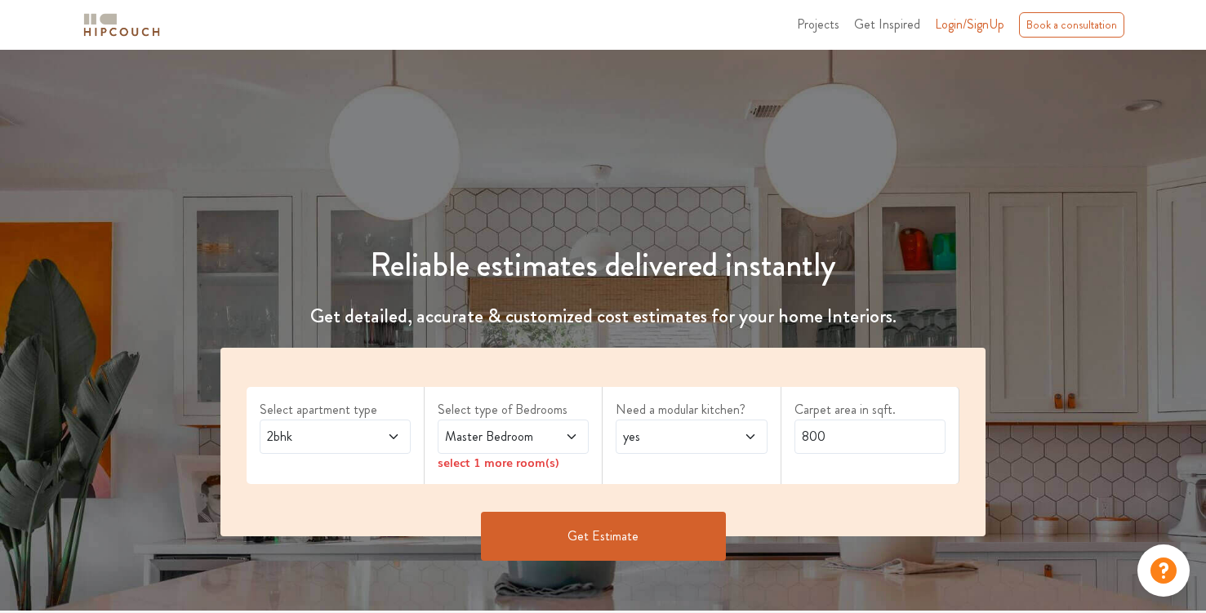
click at [325, 444] on span "2bhk" at bounding box center [315, 437] width 102 height 20
click at [338, 439] on span "2bhk" at bounding box center [315, 437] width 102 height 20
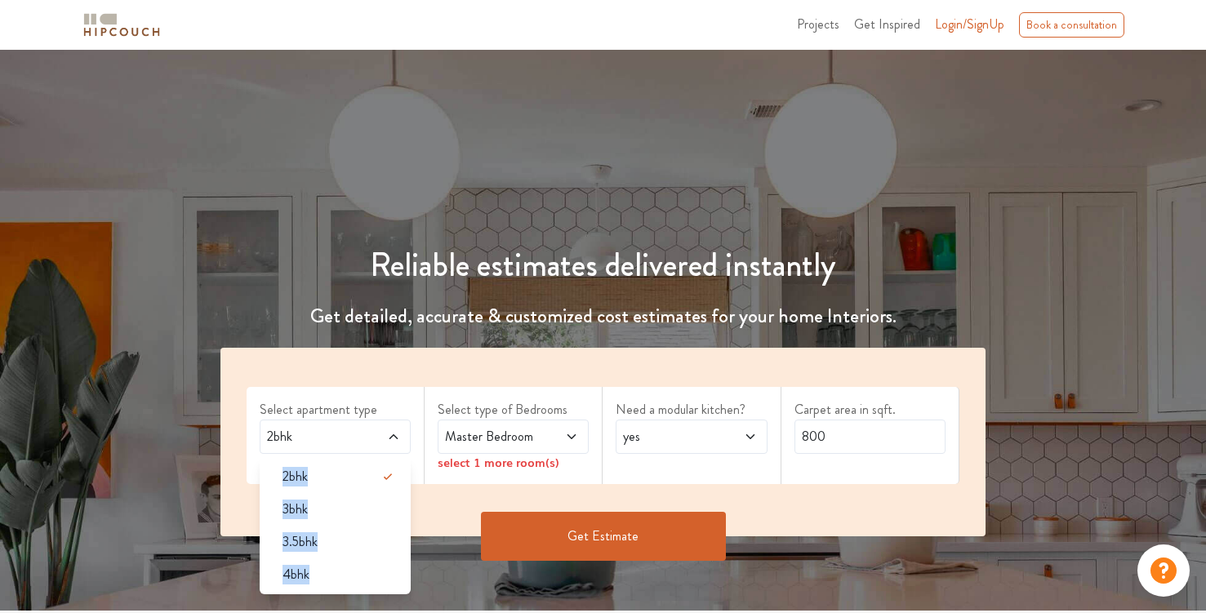
click at [338, 439] on span "2bhk" at bounding box center [315, 437] width 102 height 20
click at [303, 569] on span "4bhk" at bounding box center [295, 575] width 27 height 20
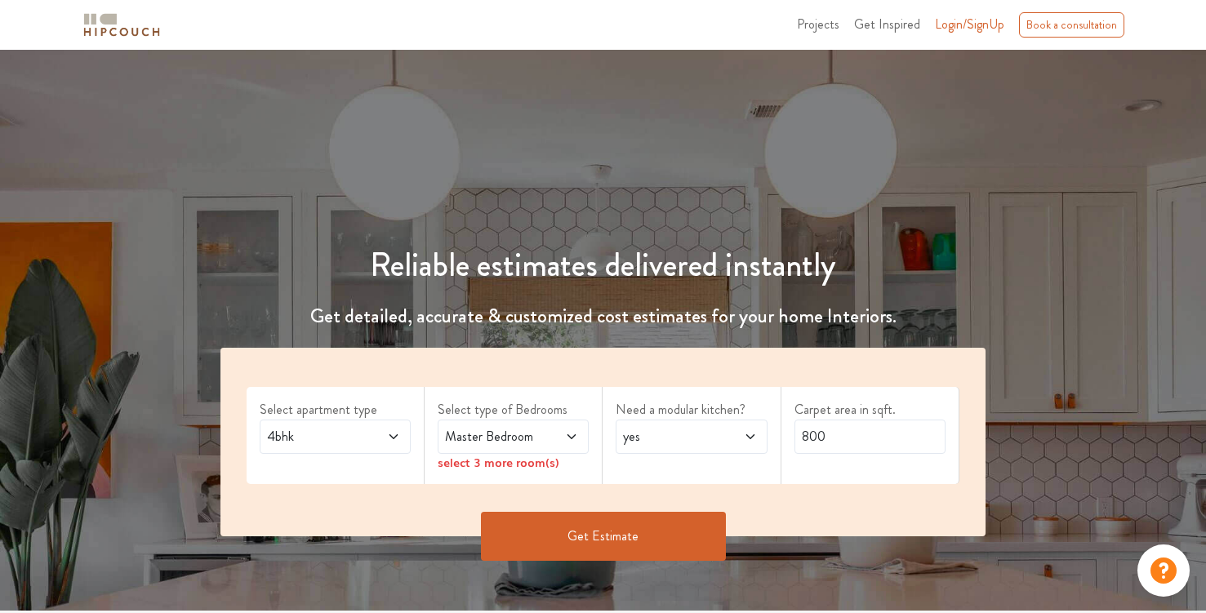
click at [319, 441] on span "4bhk" at bounding box center [315, 437] width 102 height 20
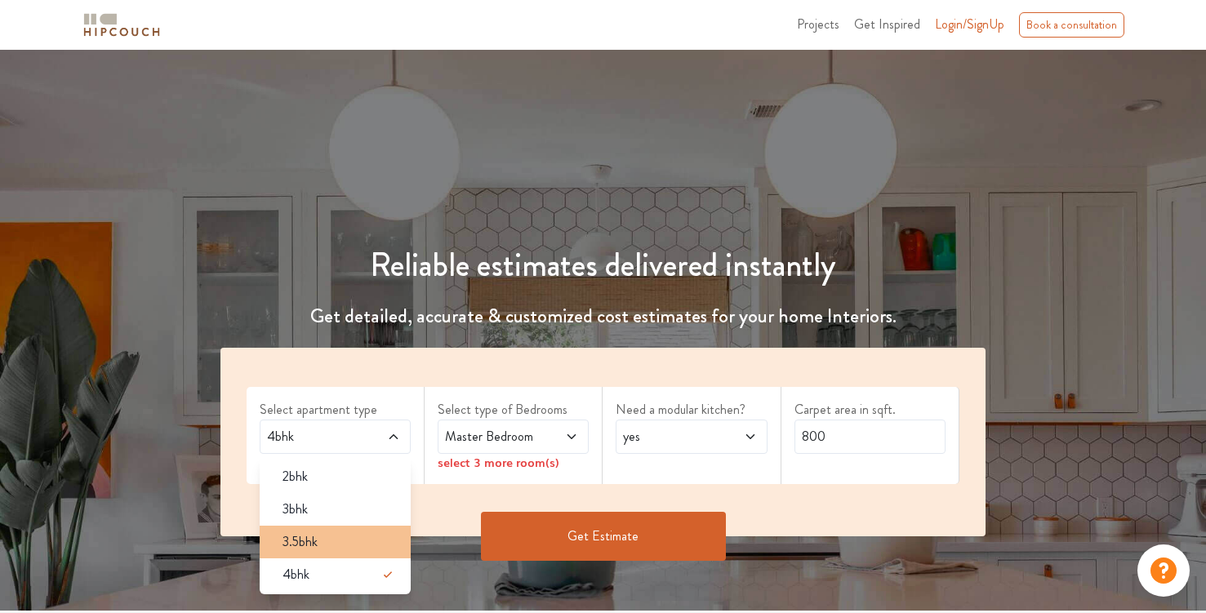
click at [311, 535] on span "3.5bhk" at bounding box center [299, 542] width 35 height 20
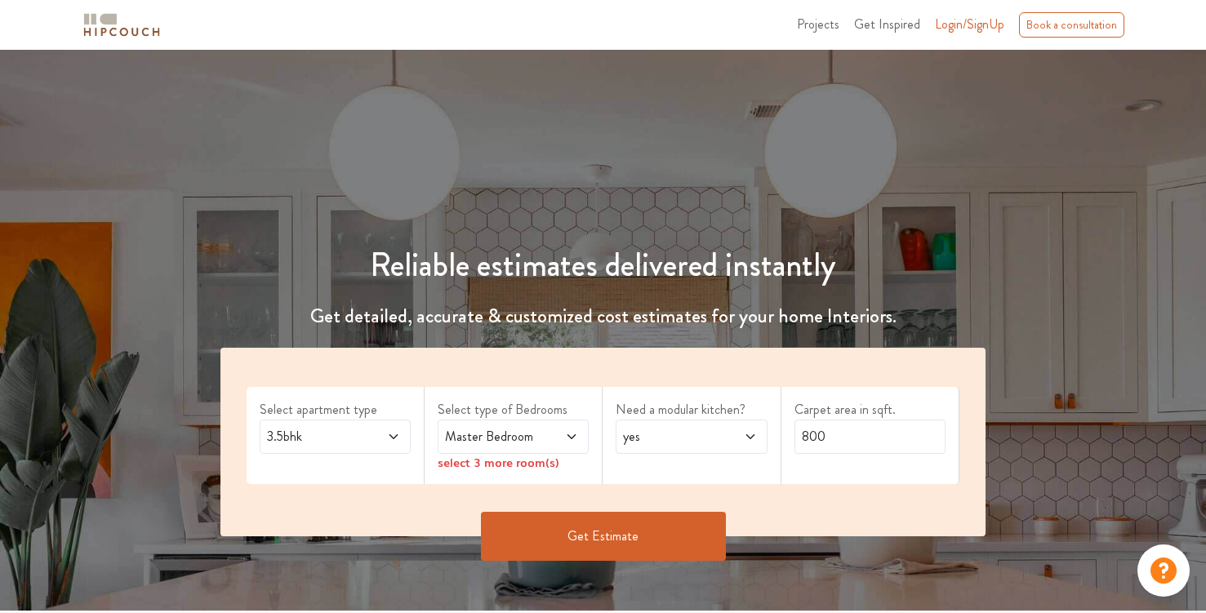
click at [482, 443] on span "Master Bedroom" at bounding box center [493, 437] width 102 height 20
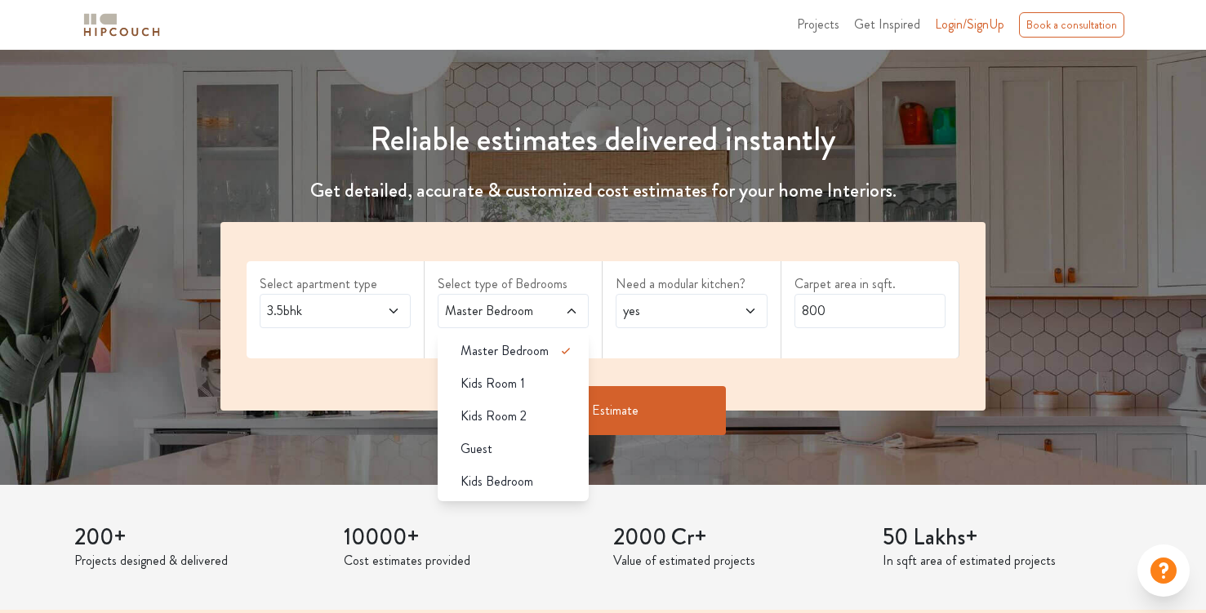
scroll to position [127, 0]
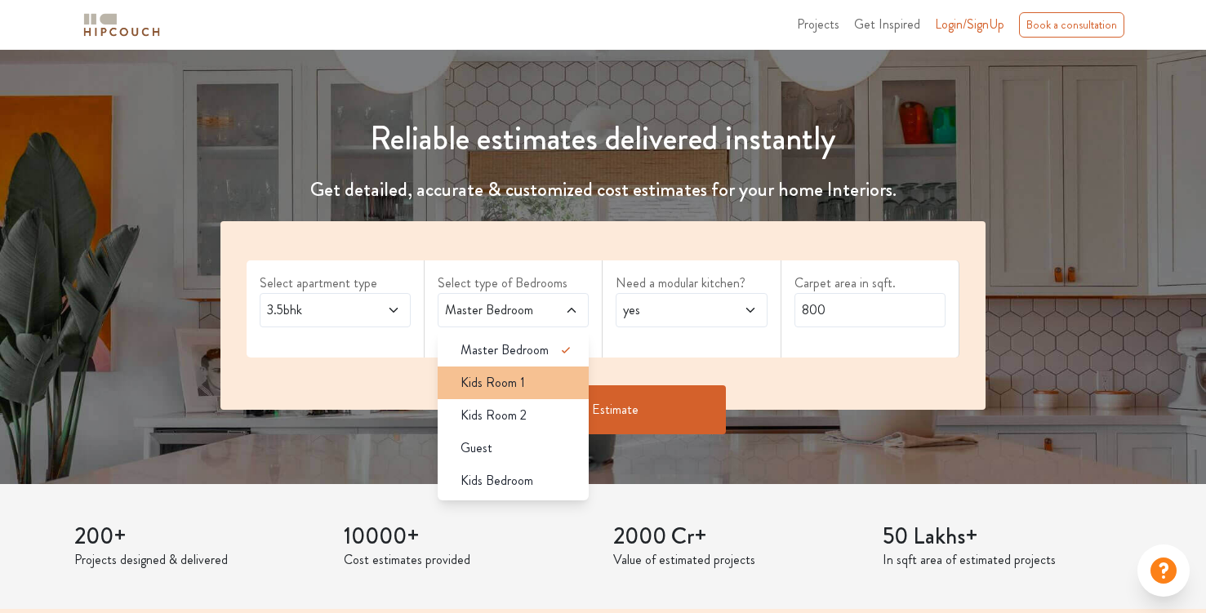
click at [545, 381] on div "Kids Room 1" at bounding box center [517, 383] width 141 height 20
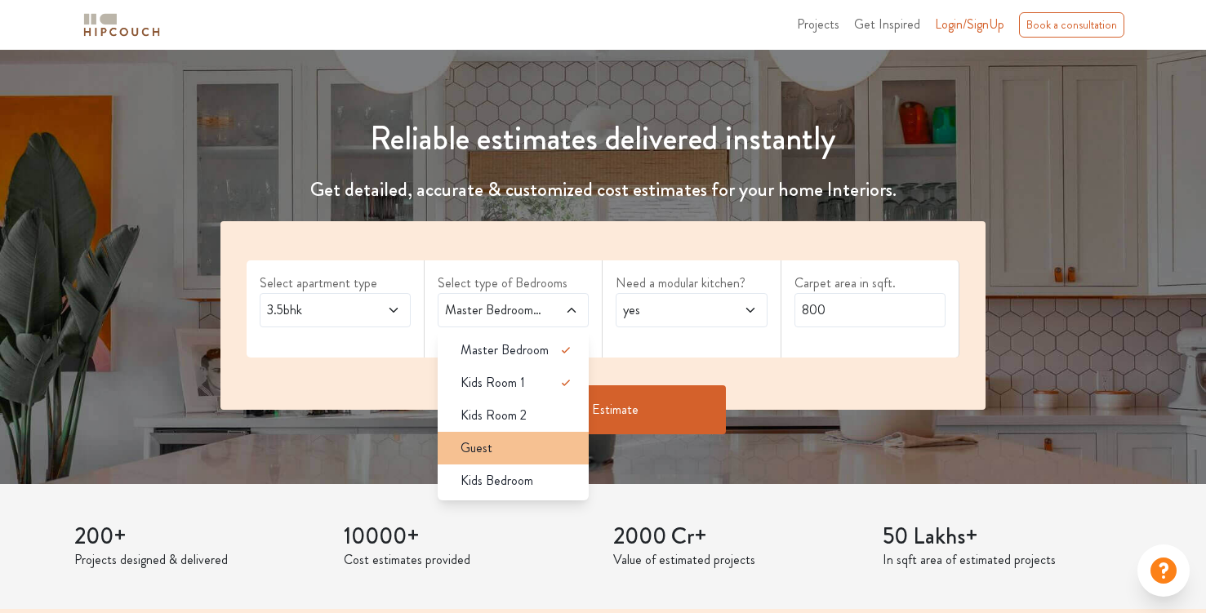
scroll to position [126, 0]
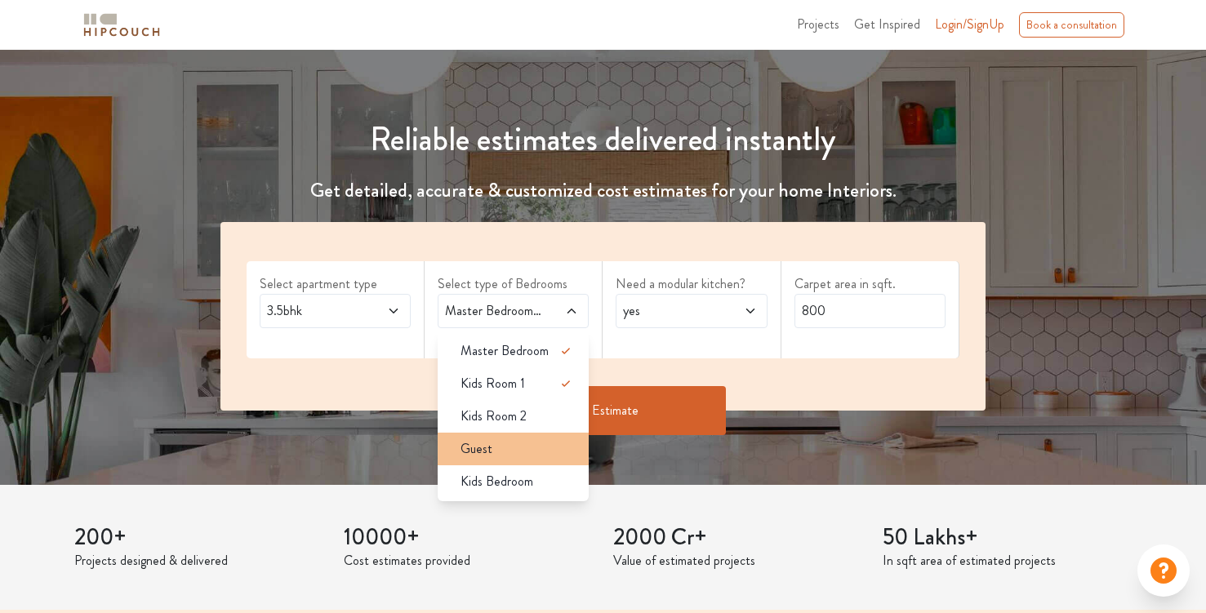
click at [527, 448] on div "Guest" at bounding box center [517, 449] width 141 height 20
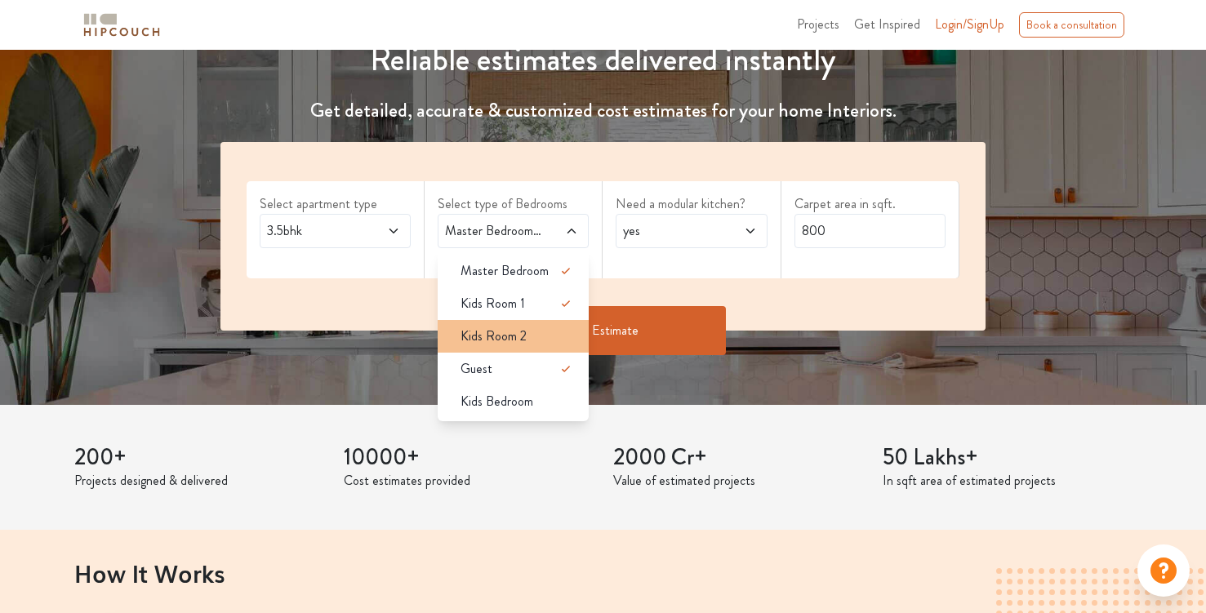
scroll to position [207, 0]
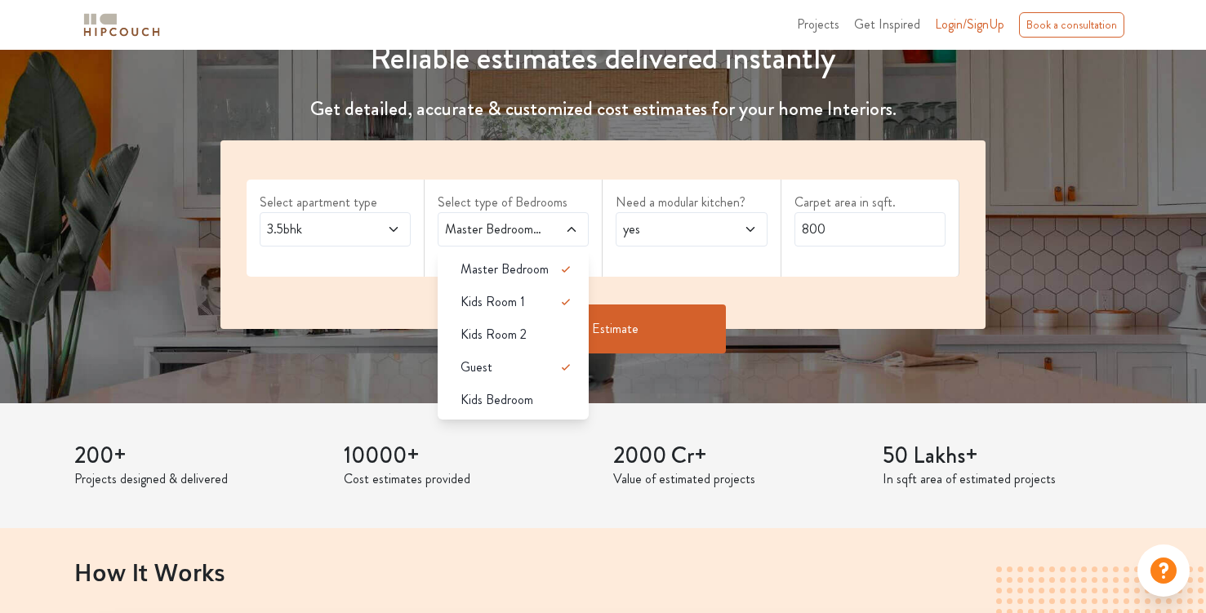
click at [796, 291] on div "Select apartment type 3.5bhk Select type of Bedrooms Master Bedroom,Kids Room 1…" at bounding box center [602, 234] width 765 height 189
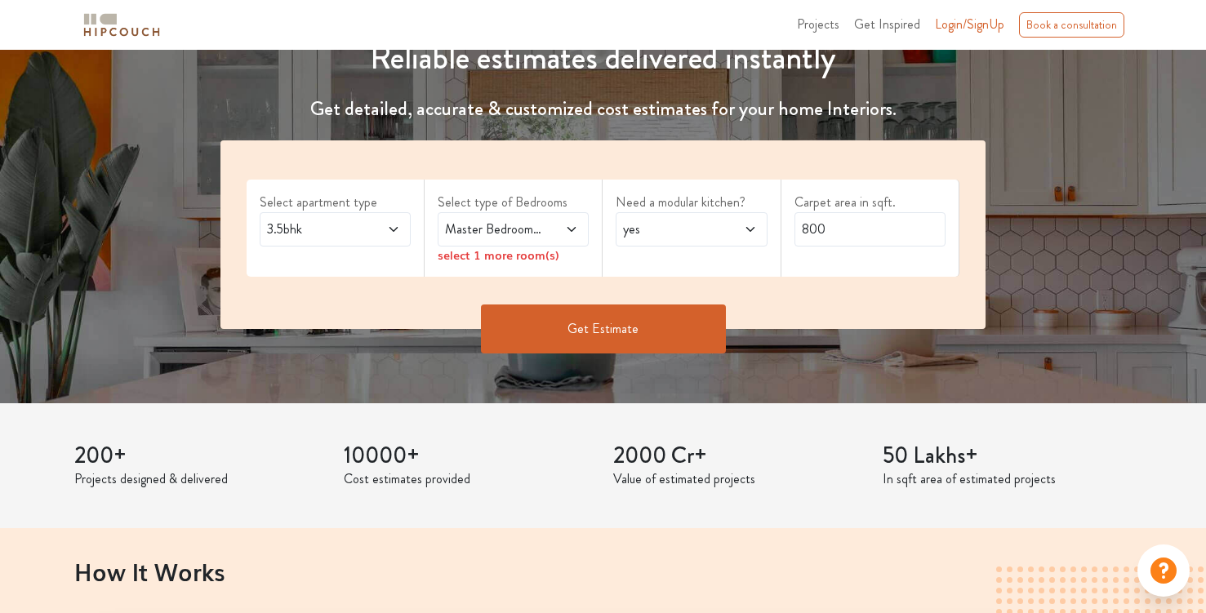
click at [732, 229] on span at bounding box center [740, 230] width 34 height 20
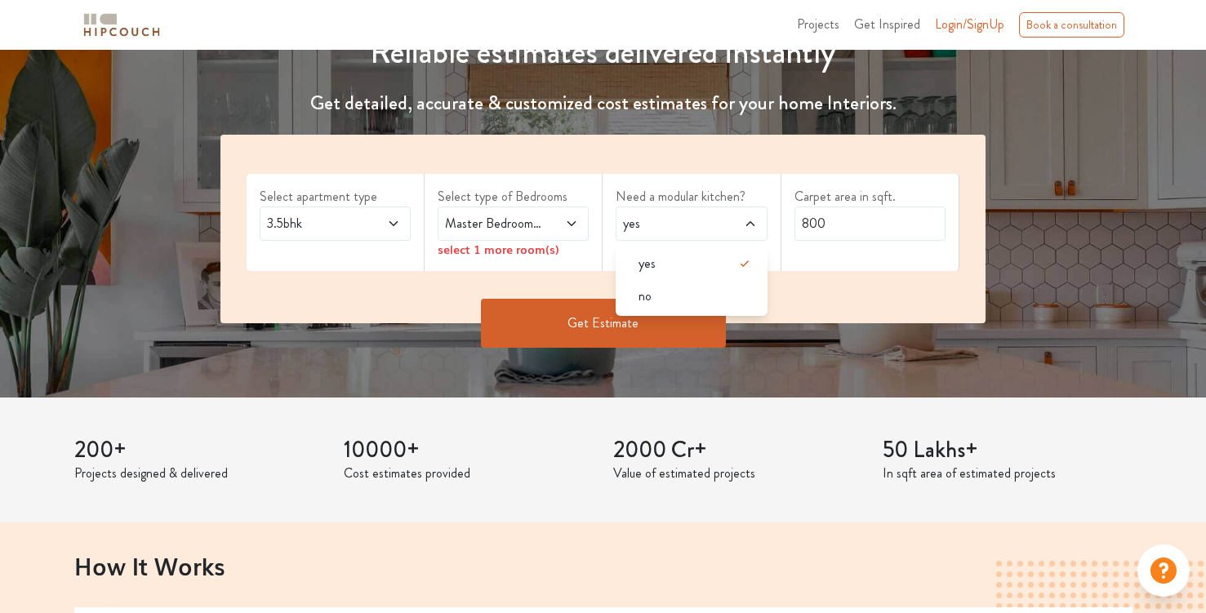
click at [825, 268] on div "Carpet area in sqft. 800" at bounding box center [870, 222] width 178 height 97
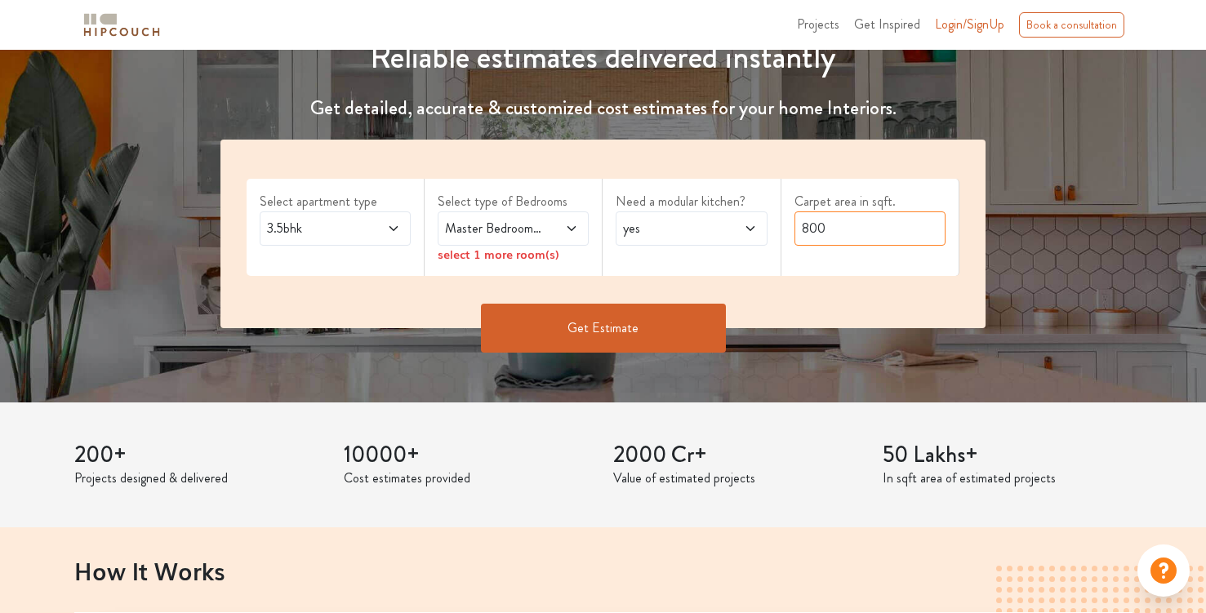
drag, startPoint x: 834, startPoint y: 221, endPoint x: 785, endPoint y: 221, distance: 49.0
click at [785, 221] on div "Carpet area in sqft. 800" at bounding box center [870, 227] width 178 height 97
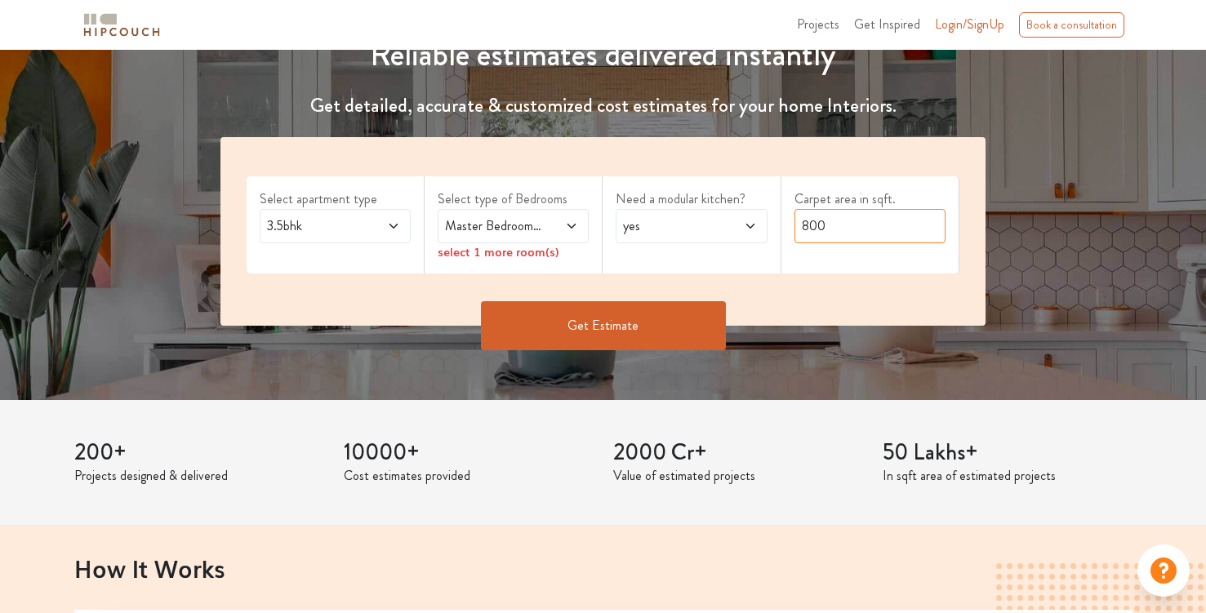
scroll to position [213, 0]
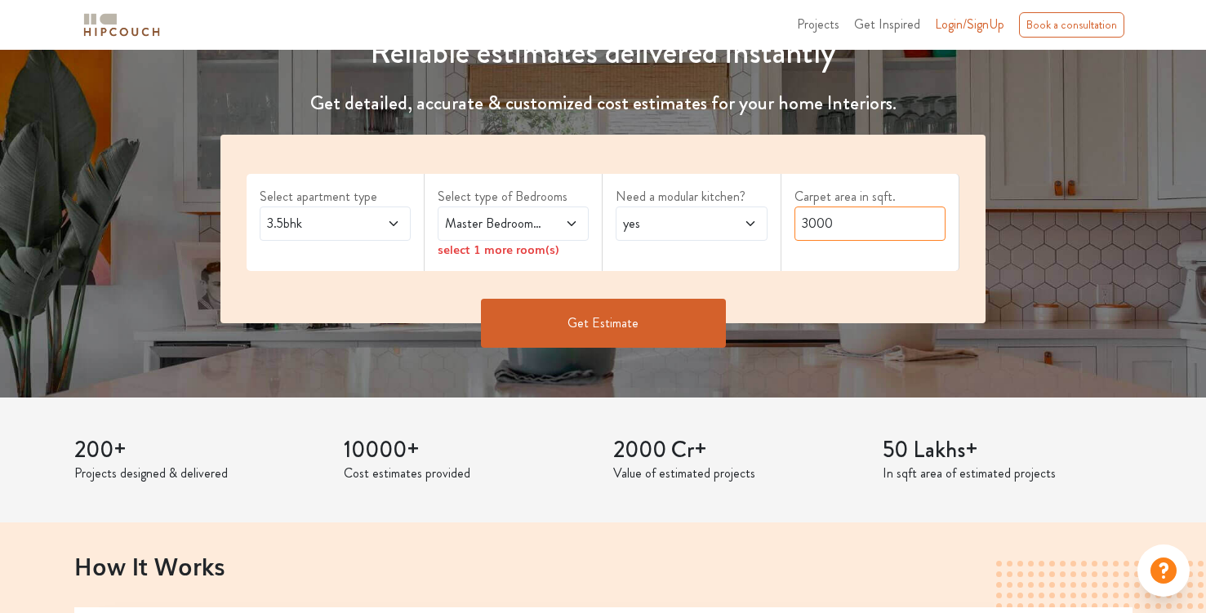
type input "3000"
click at [617, 323] on button "Get Estimate" at bounding box center [603, 323] width 245 height 49
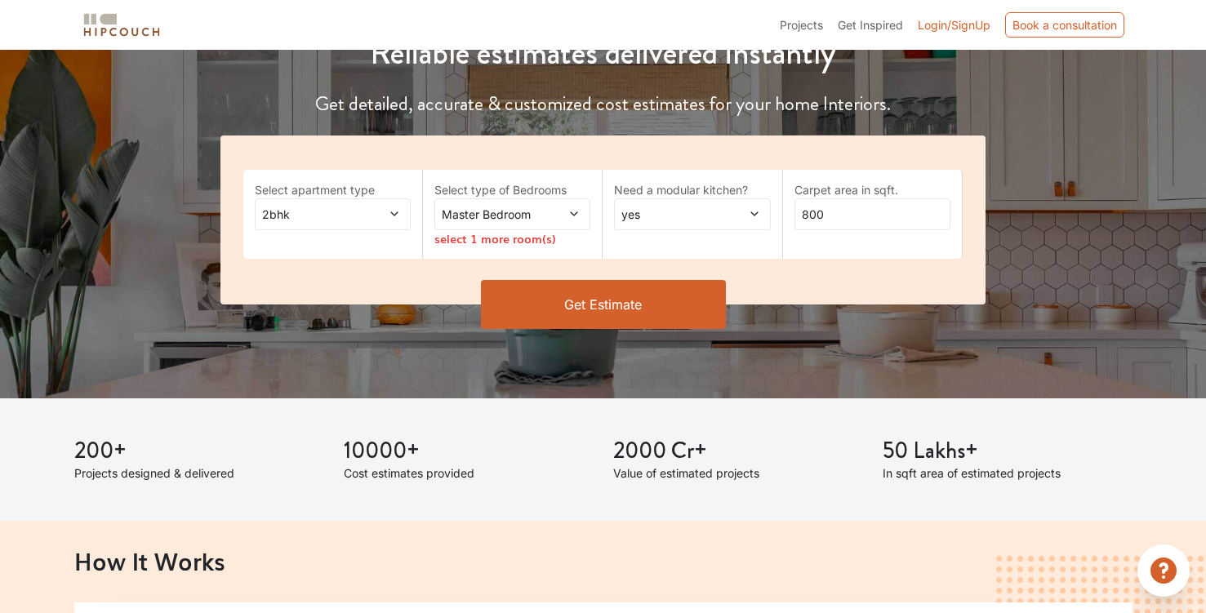
scroll to position [213, 0]
click at [506, 211] on span "Master Bedroom" at bounding box center [491, 213] width 106 height 17
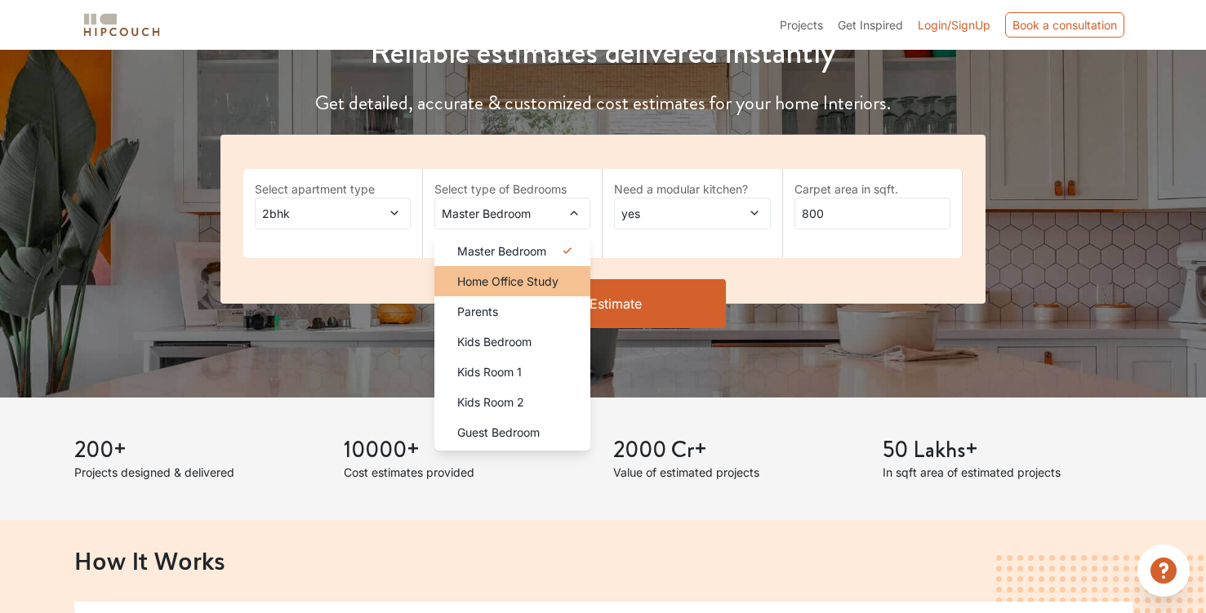
click at [556, 284] on span "Home Office Study" at bounding box center [507, 281] width 101 height 17
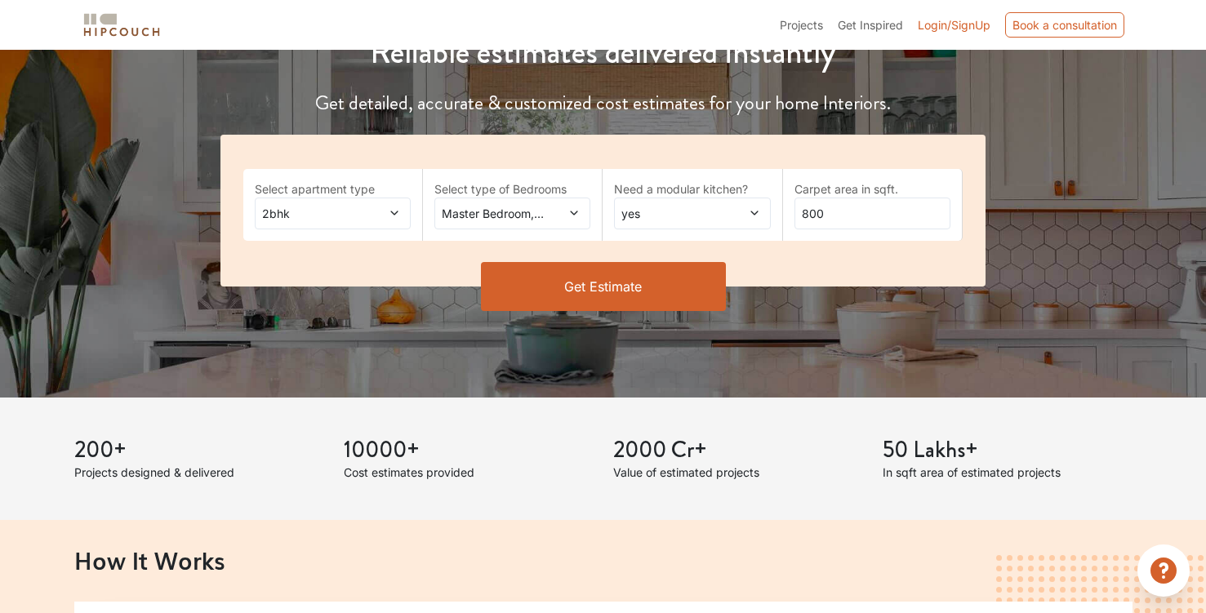
click at [346, 213] on span "2bhk" at bounding box center [312, 213] width 106 height 17
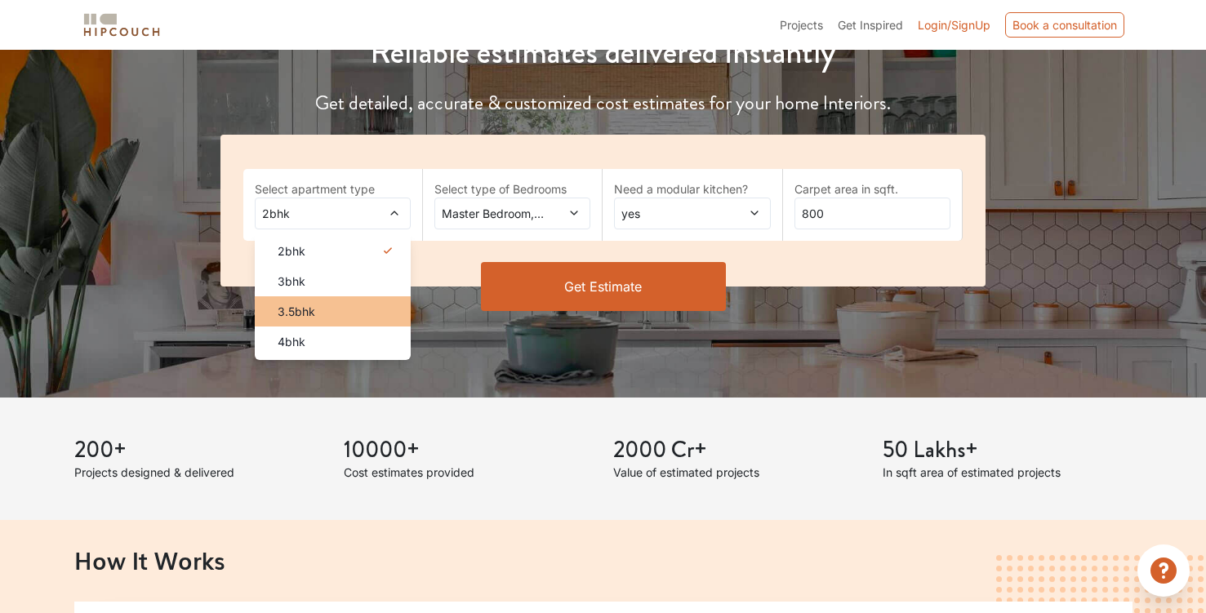
click at [336, 311] on div "3.5bhk" at bounding box center [338, 311] width 146 height 17
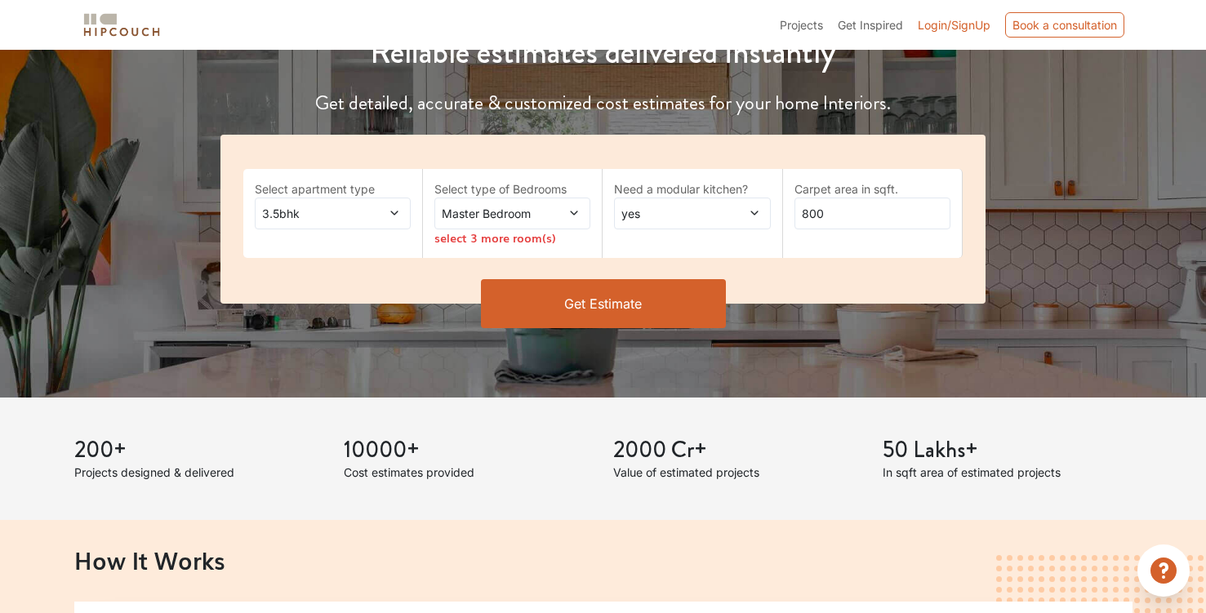
click at [511, 216] on span "Master Bedroom" at bounding box center [491, 213] width 106 height 17
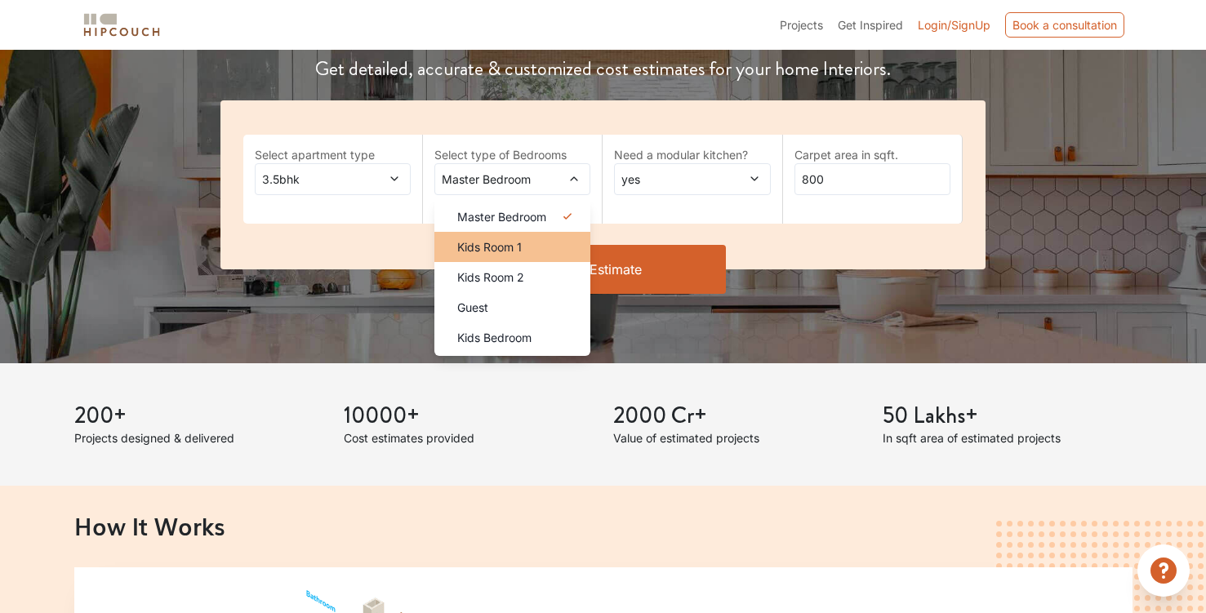
scroll to position [249, 0]
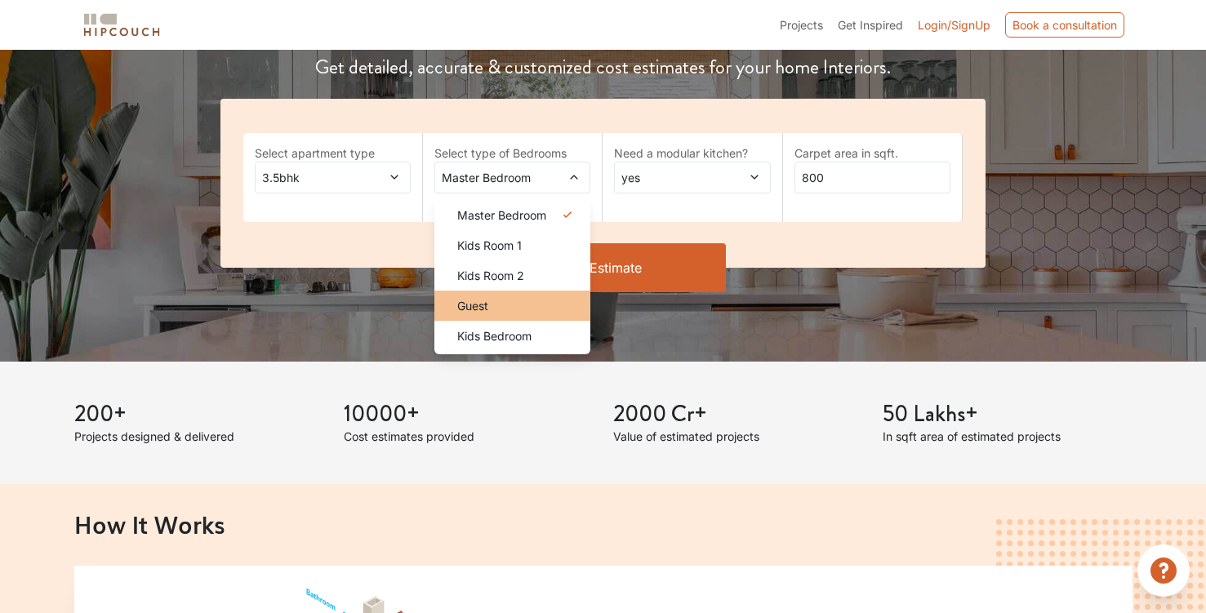
click at [523, 297] on div "Guest" at bounding box center [517, 305] width 146 height 17
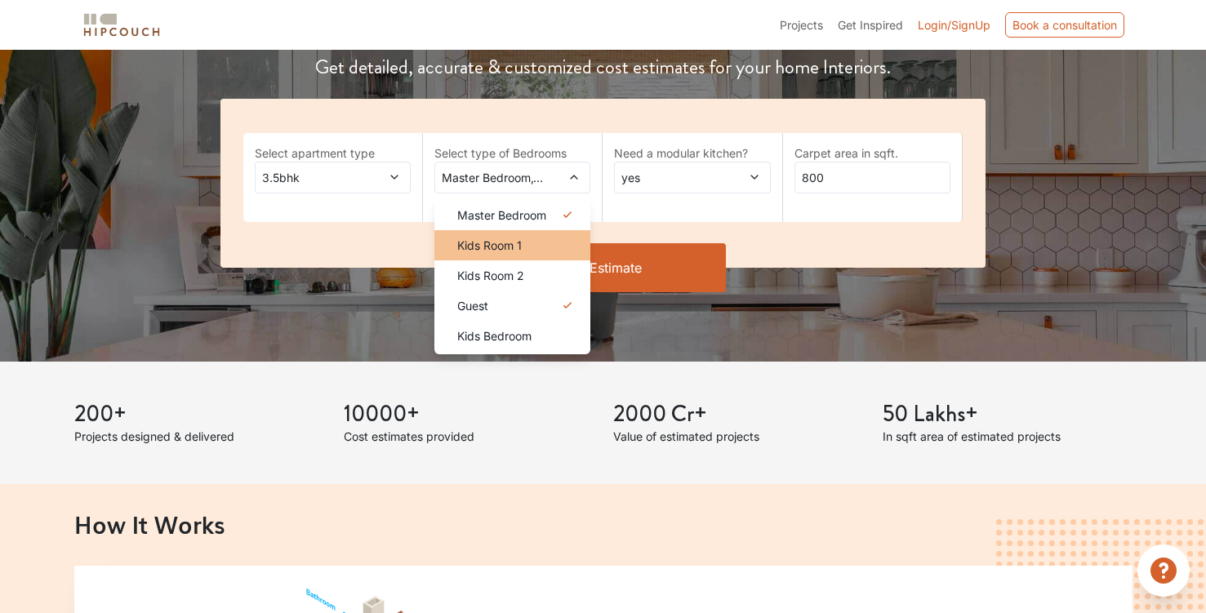
click at [529, 250] on div "Kids Room 1" at bounding box center [517, 245] width 146 height 17
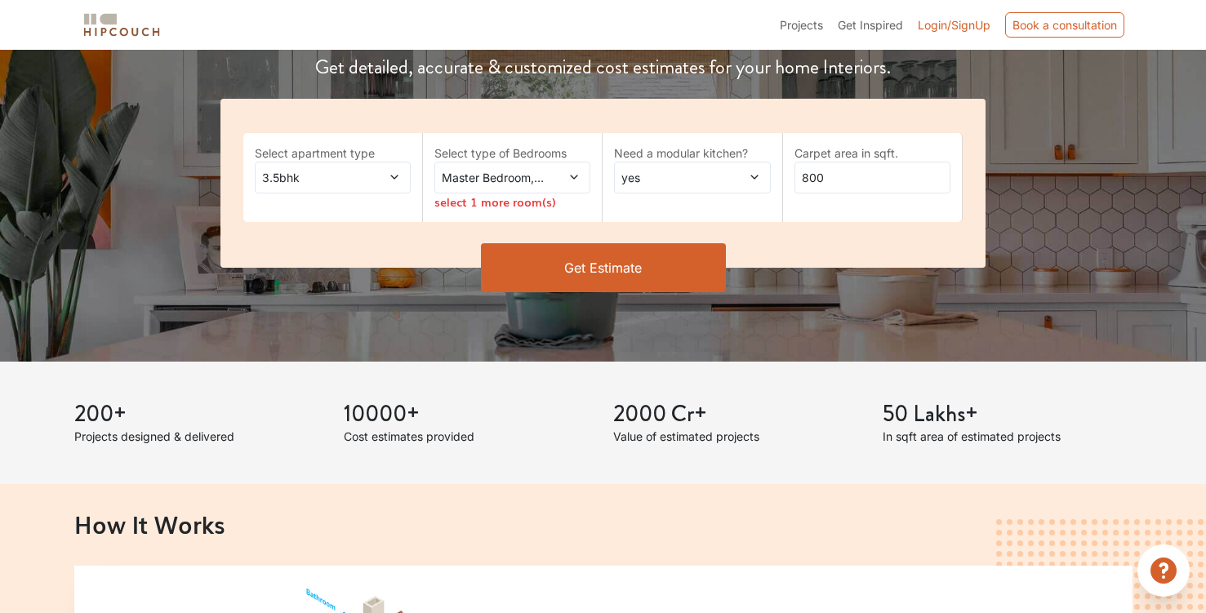
click at [798, 229] on div "Select apartment type 3.5bhk Select type of Bedrooms Master Bedroom,Kids Room 1…" at bounding box center [602, 183] width 765 height 169
click at [369, 182] on span at bounding box center [382, 177] width 35 height 17
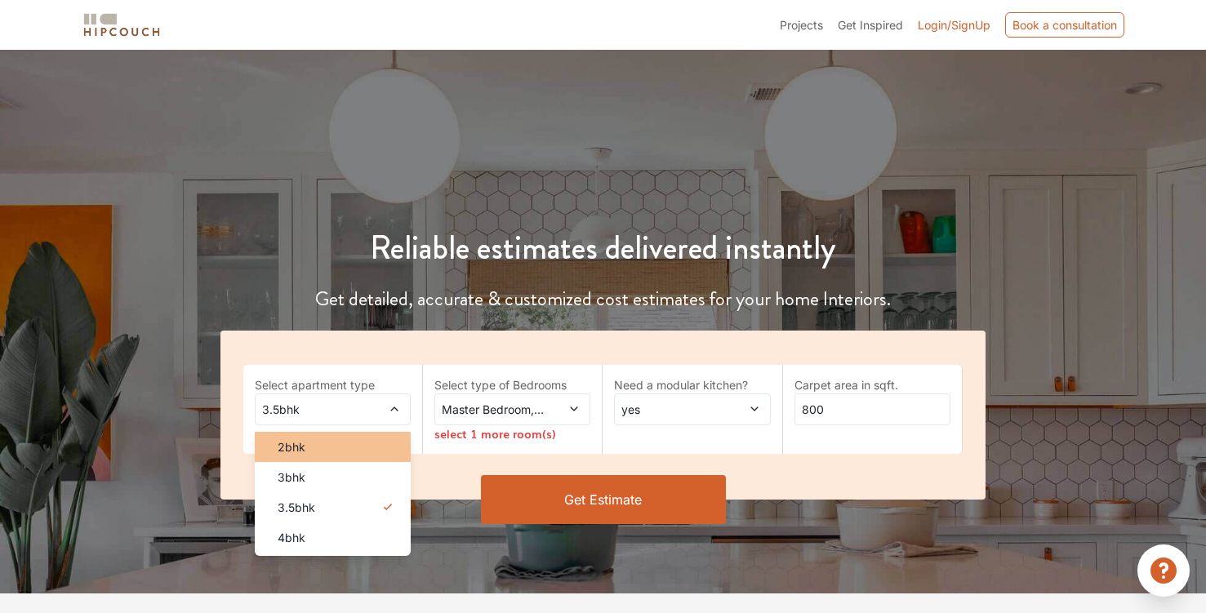
scroll to position [0, 0]
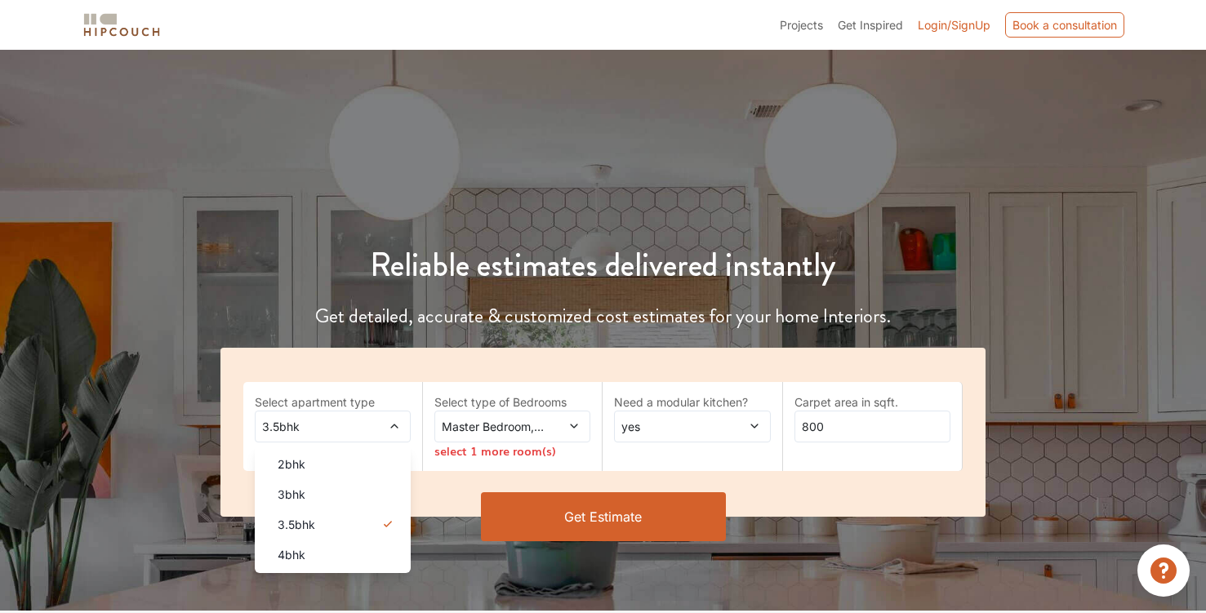
click at [763, 482] on div "Select apartment type 3.5bhk 2bhk 3bhk 3.5bhk 4bhk Select type of Bedrooms Mast…" at bounding box center [602, 432] width 765 height 169
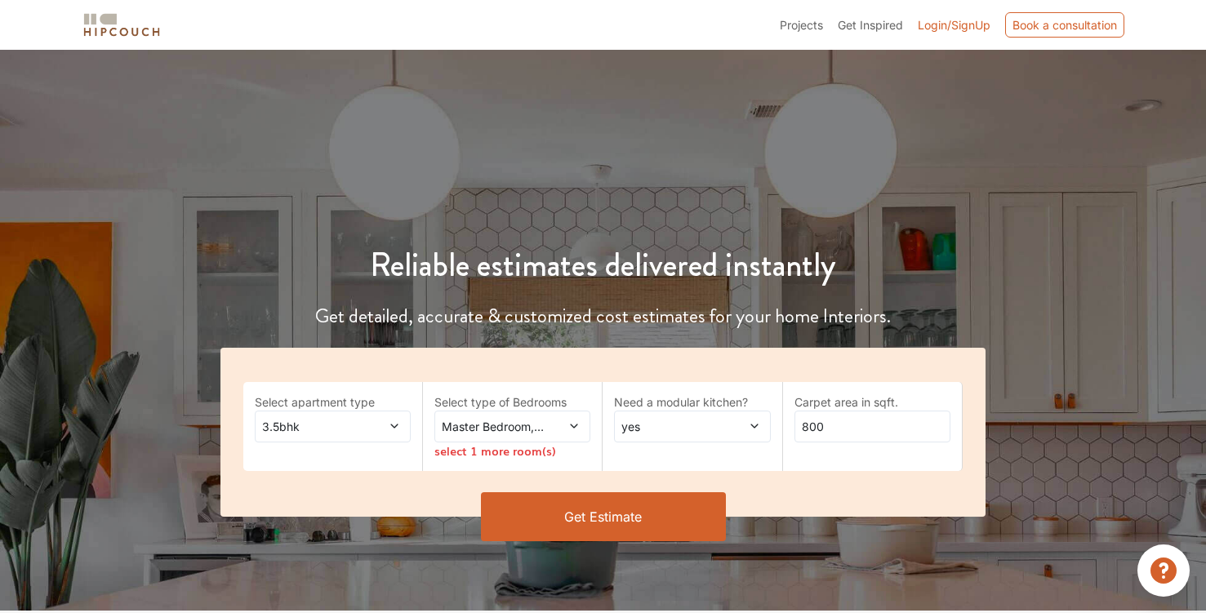
click at [547, 429] on span at bounding box center [562, 426] width 35 height 17
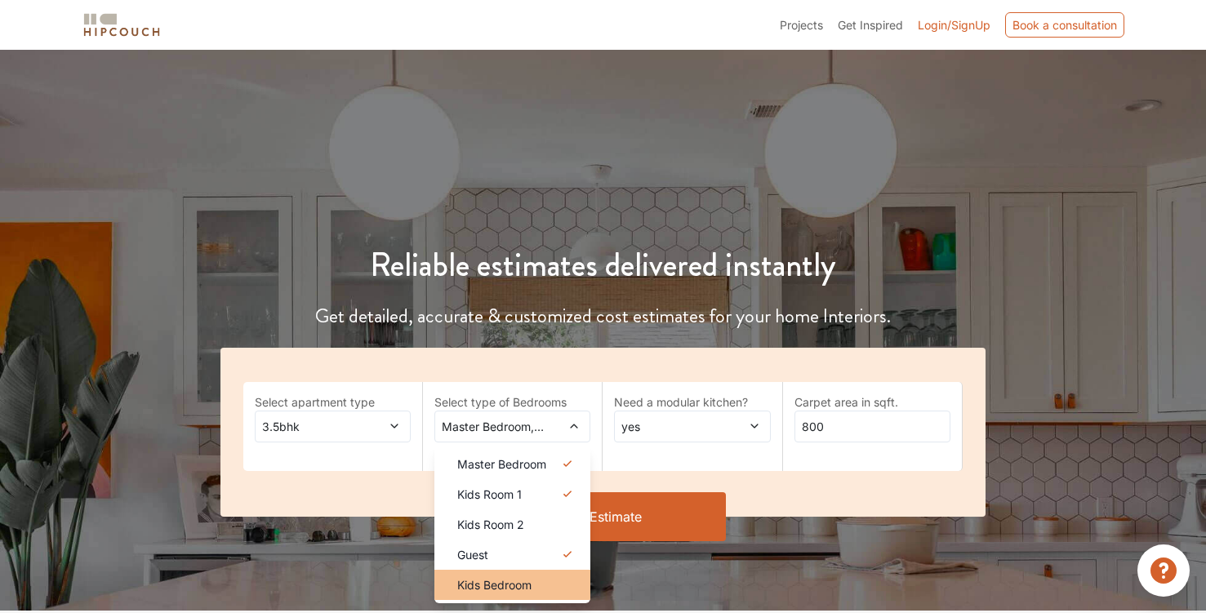
click at [544, 582] on div "Kids Bedroom" at bounding box center [517, 584] width 146 height 17
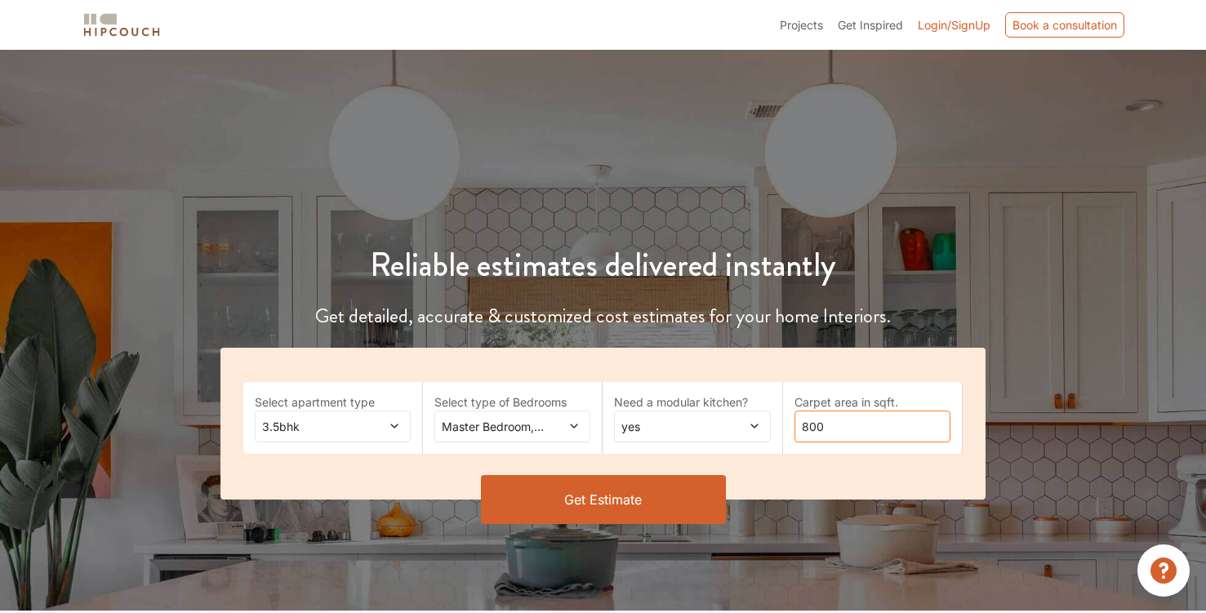
drag, startPoint x: 821, startPoint y: 425, endPoint x: 779, endPoint y: 425, distance: 41.6
click at [779, 425] on div "Select apartment type 3.5bhk Select type of Bedrooms Master Bedroom,Kids Room 1…" at bounding box center [602, 424] width 765 height 152
type input "3200"
click at [617, 506] on button "Get Estimate" at bounding box center [603, 499] width 245 height 49
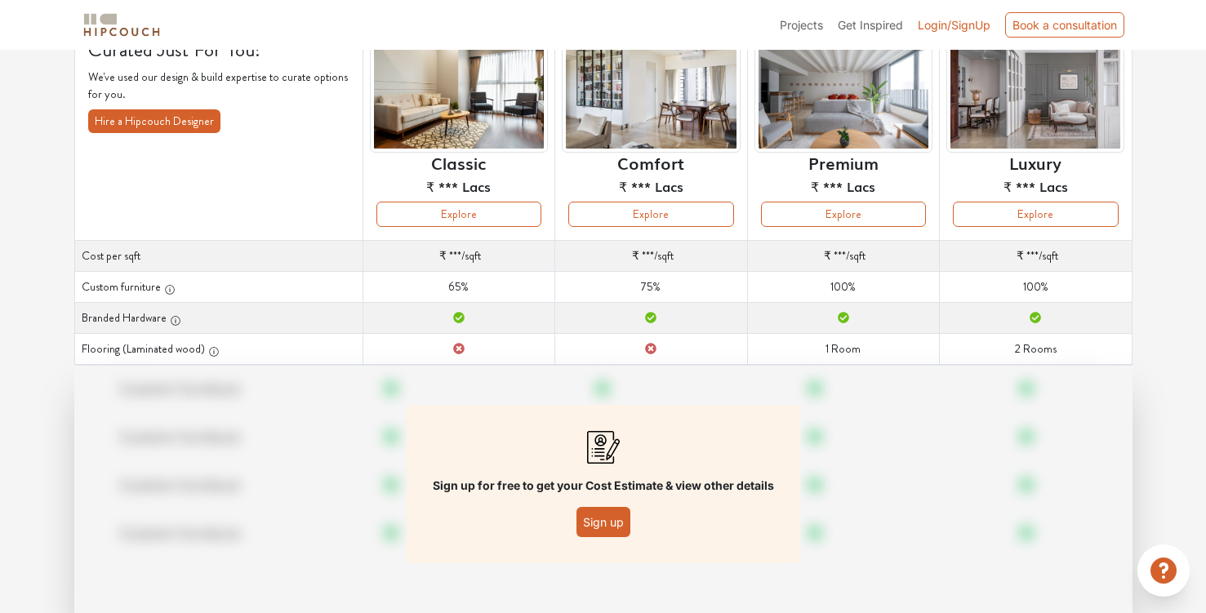
scroll to position [190, 0]
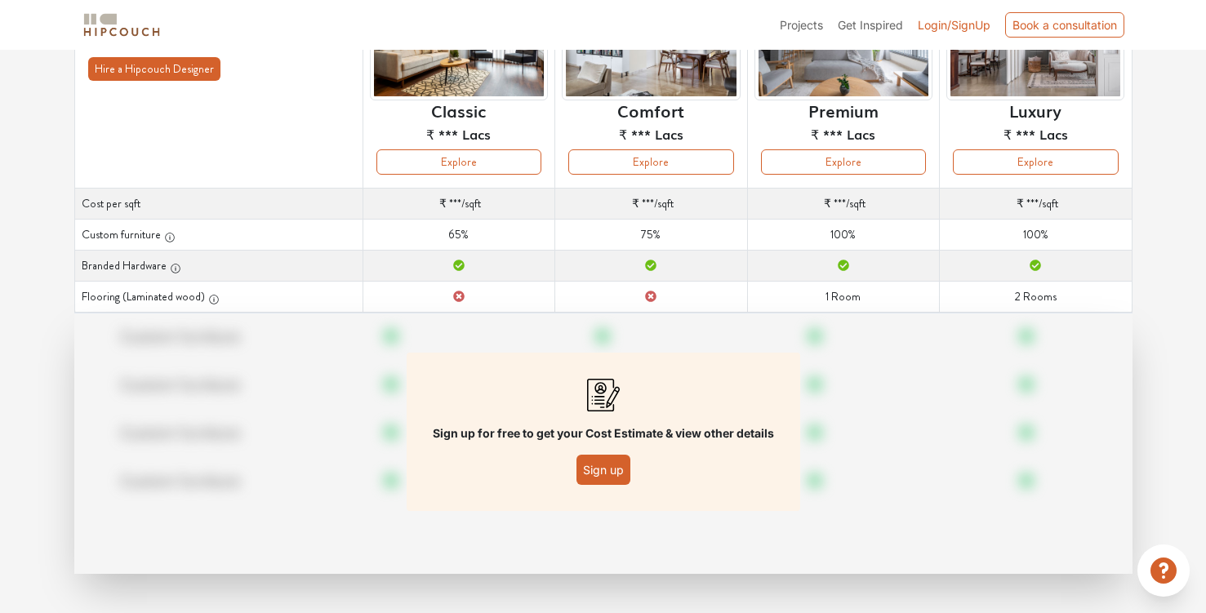
click at [594, 473] on button "Sign up" at bounding box center [603, 470] width 54 height 30
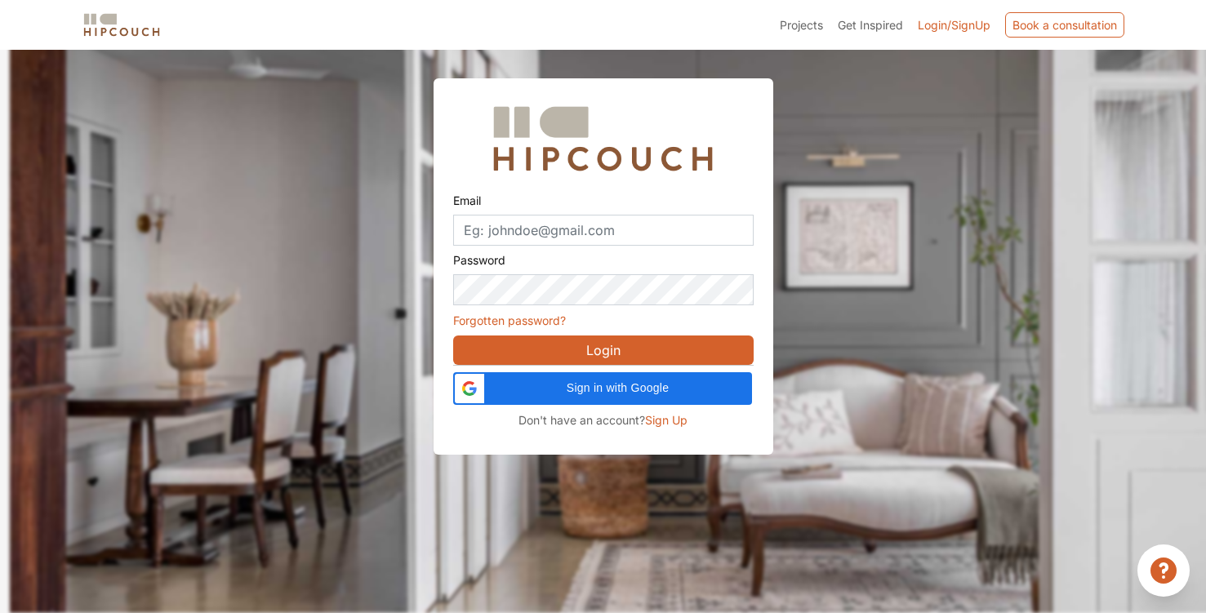
scroll to position [49, 0]
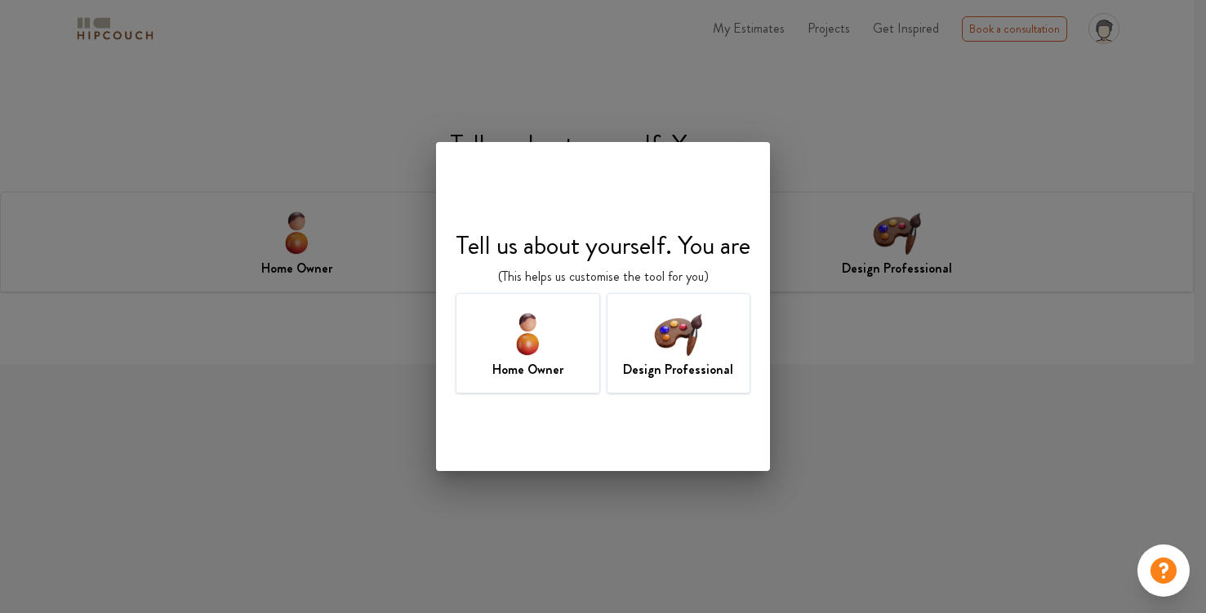
click at [490, 370] on div "Home Owner" at bounding box center [528, 343] width 145 height 100
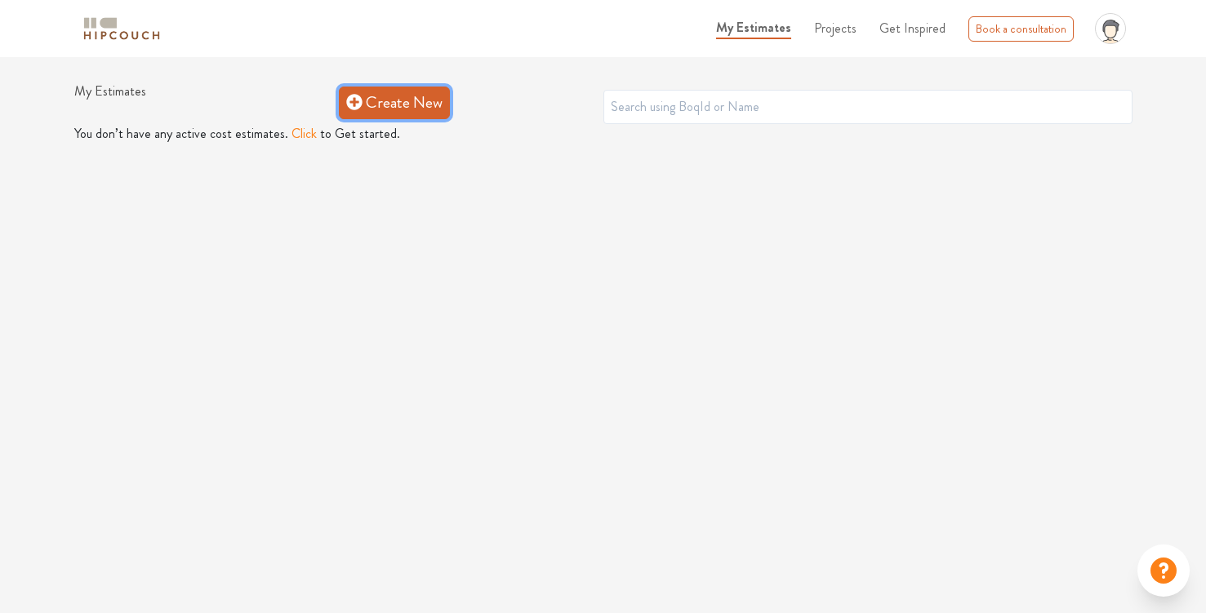
click at [385, 96] on link "Create New" at bounding box center [394, 103] width 111 height 33
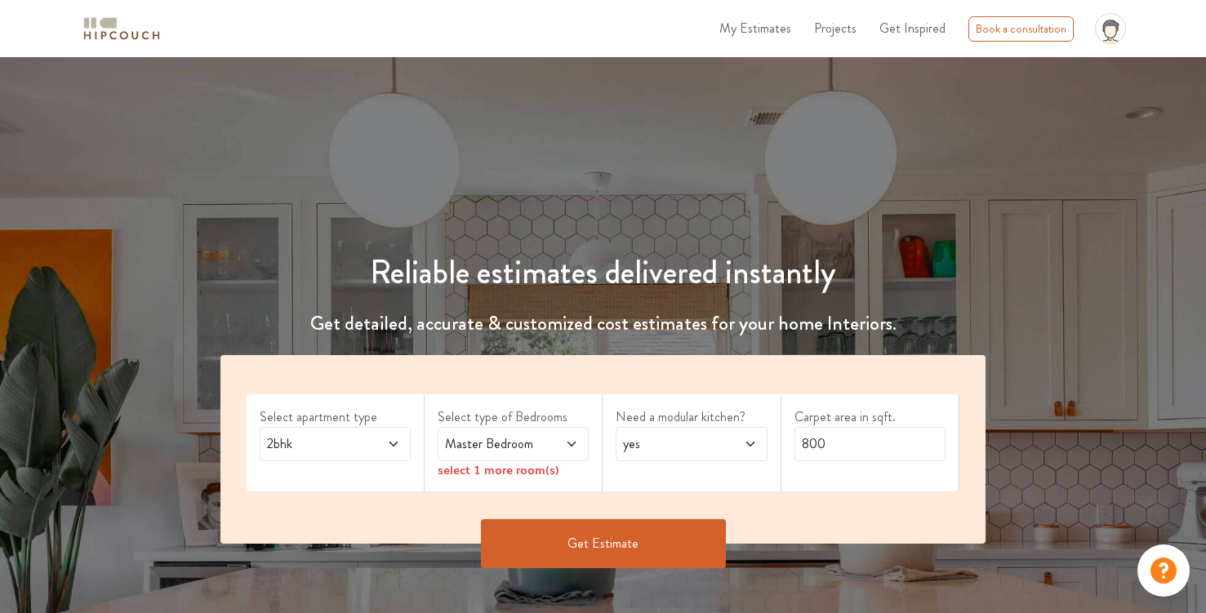
click at [524, 445] on span "Master Bedroom" at bounding box center [493, 444] width 102 height 20
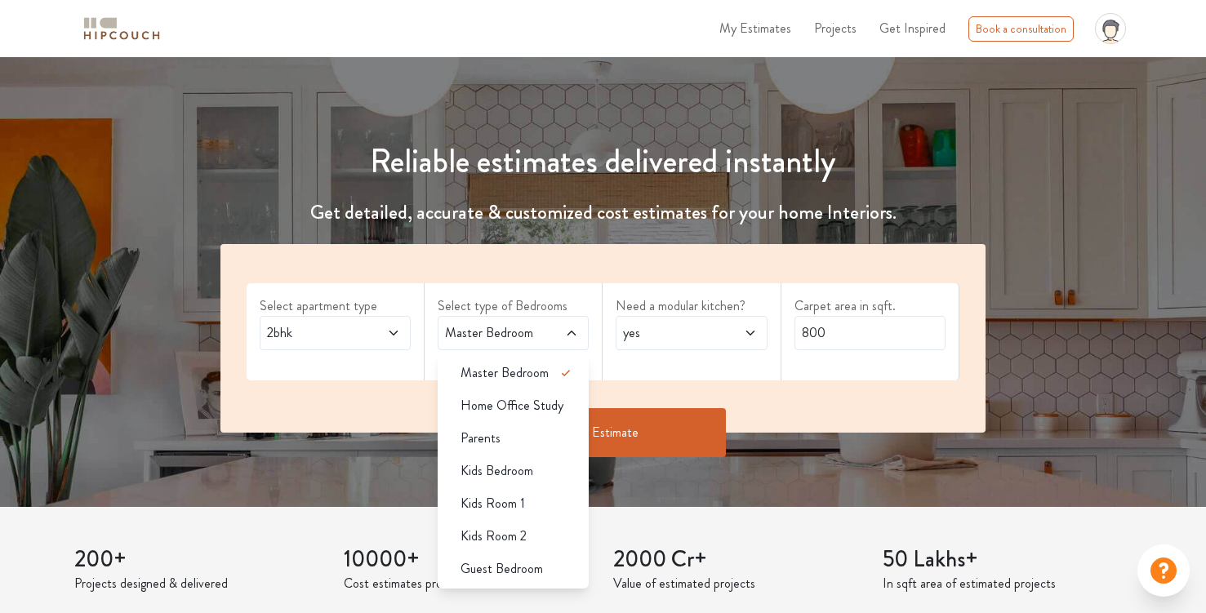
scroll to position [114, 0]
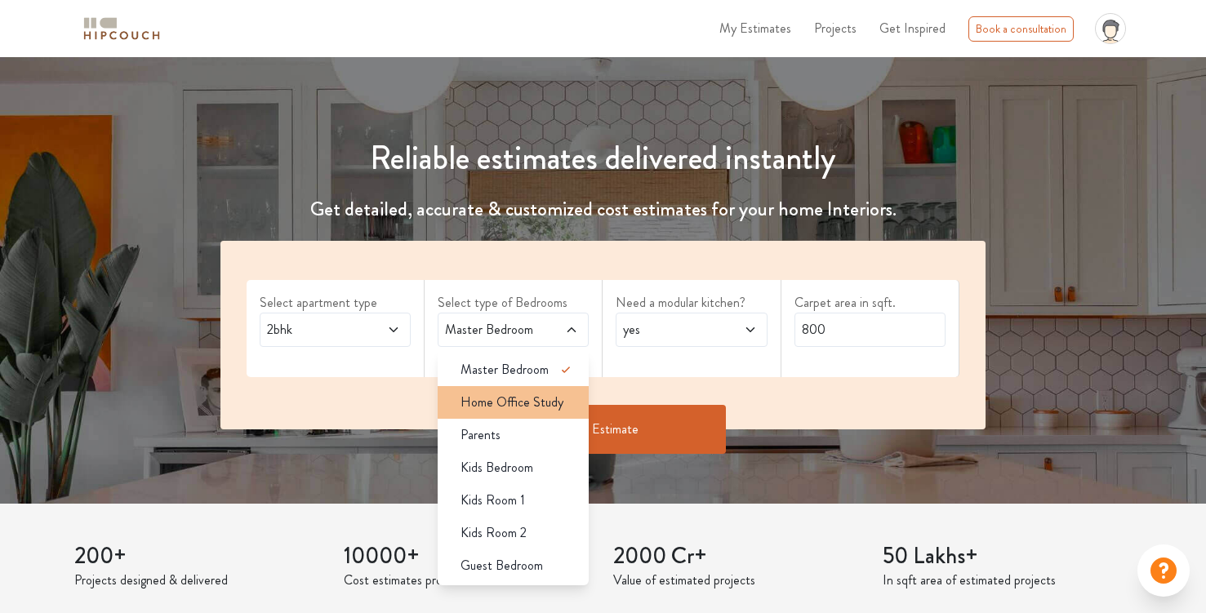
click at [535, 411] on span "Home Office Study" at bounding box center [511, 403] width 103 height 20
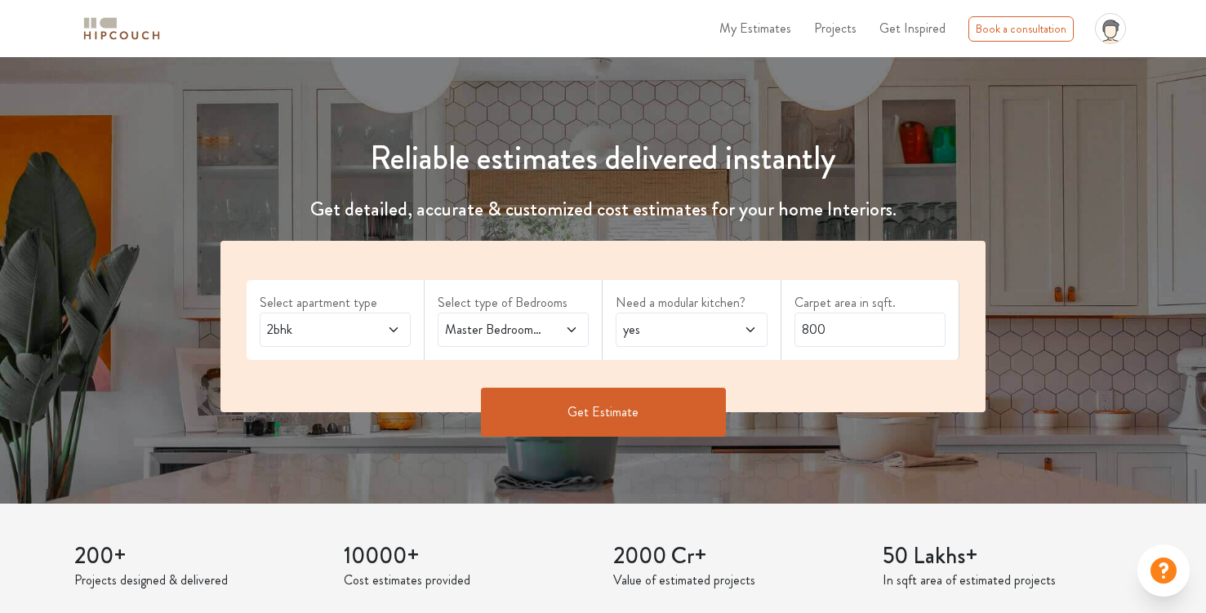
click at [503, 336] on span "Master Bedroom,Home Office Study" at bounding box center [493, 330] width 102 height 20
click at [357, 337] on span "2bhk" at bounding box center [315, 330] width 102 height 20
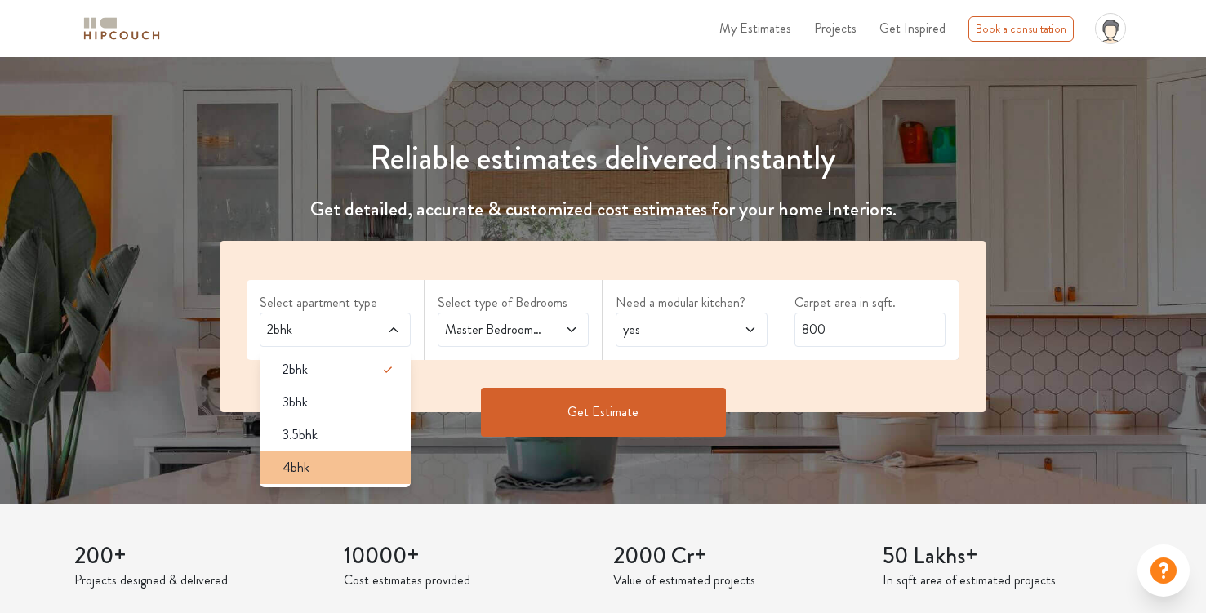
click at [334, 462] on div "4bhk" at bounding box center [339, 468] width 141 height 20
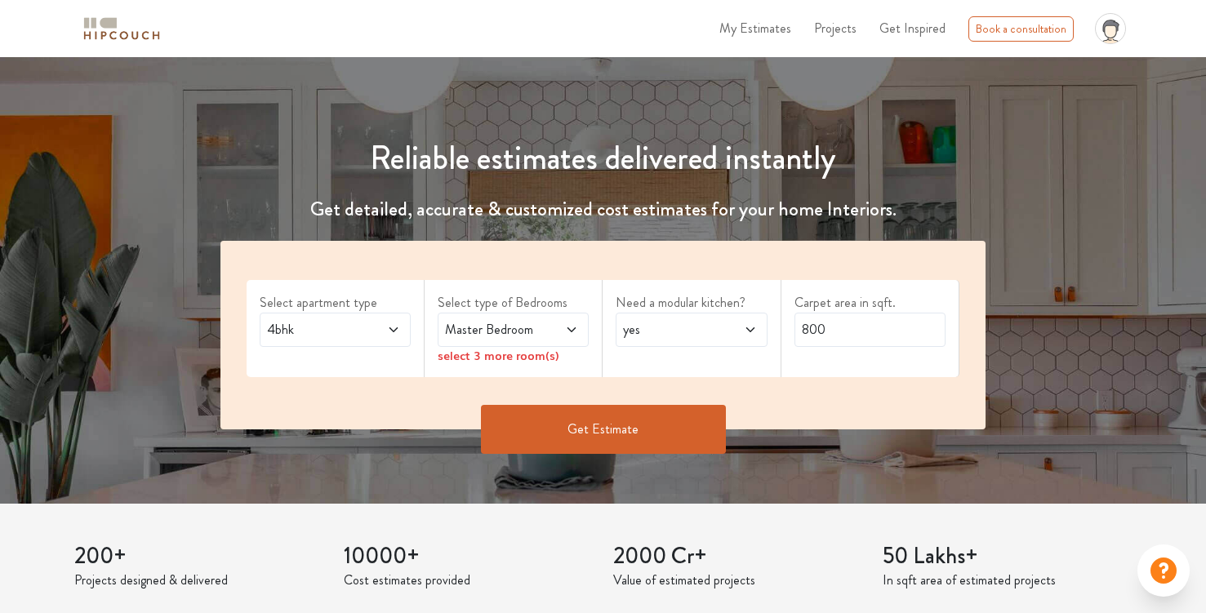
click at [525, 331] on span "Master Bedroom" at bounding box center [493, 330] width 102 height 20
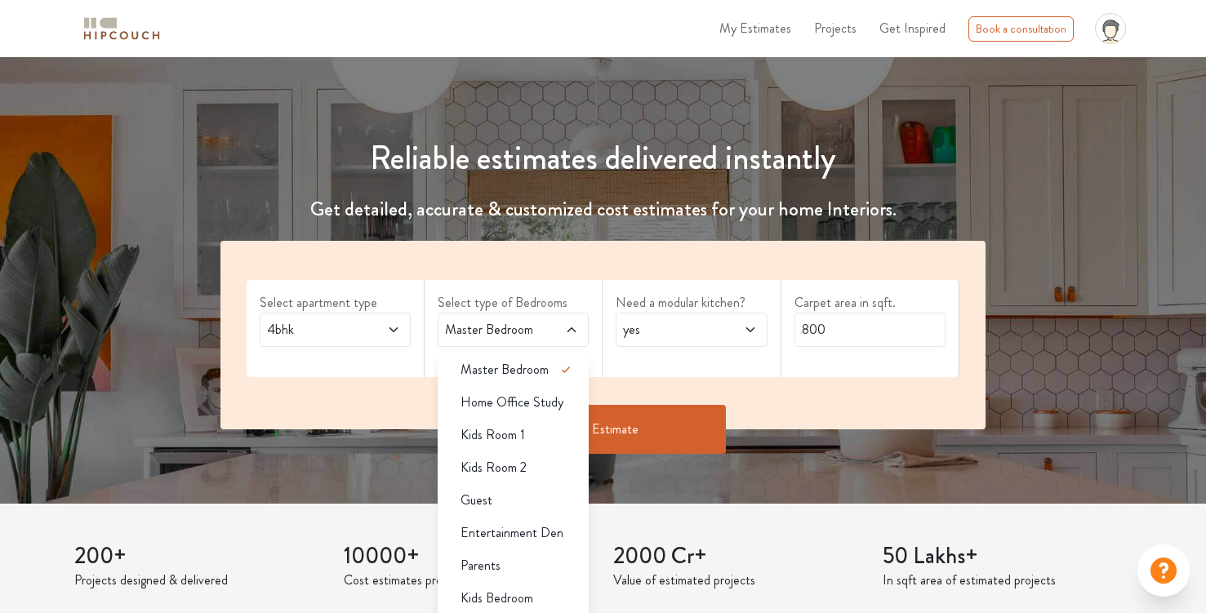
scroll to position [113, 0]
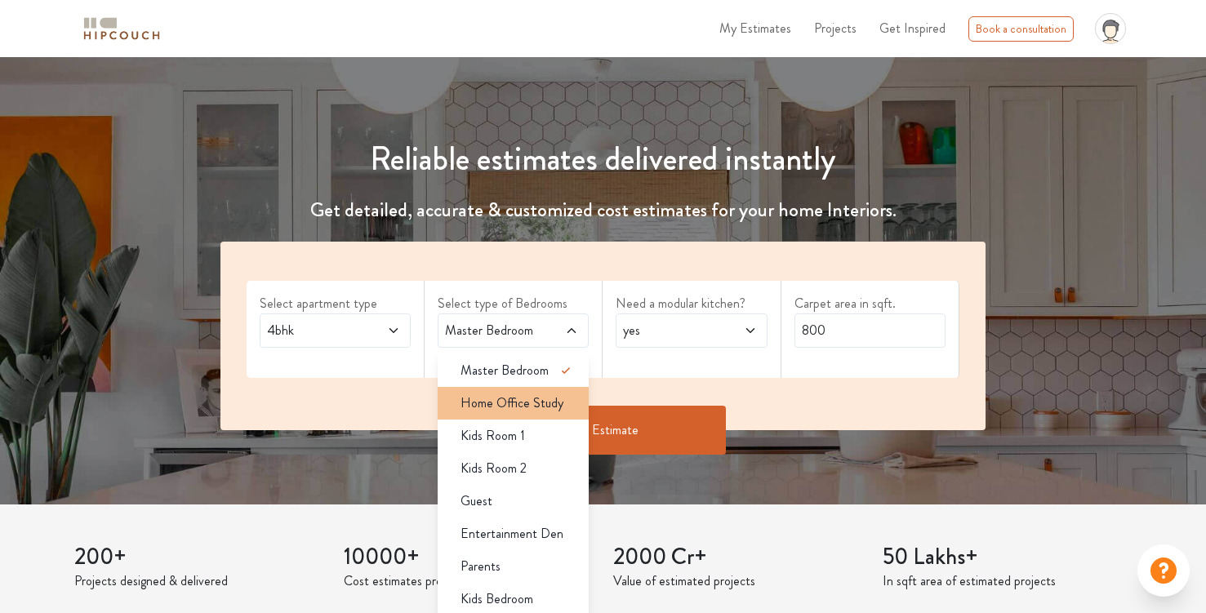
click at [558, 404] on span "Home Office Study" at bounding box center [511, 404] width 103 height 20
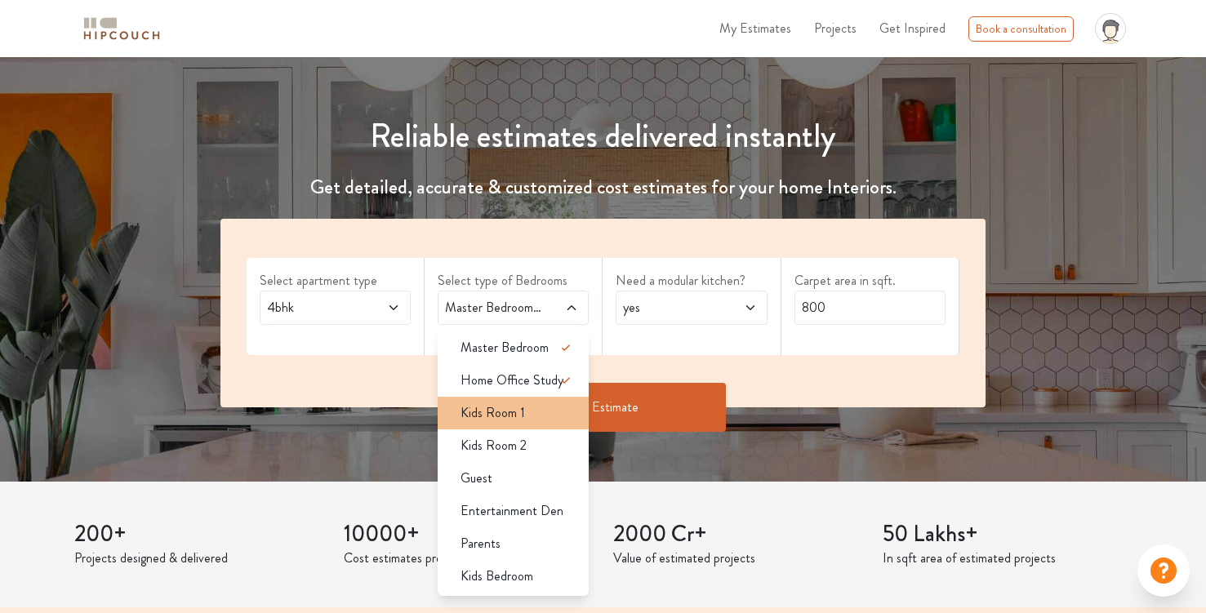
scroll to position [137, 0]
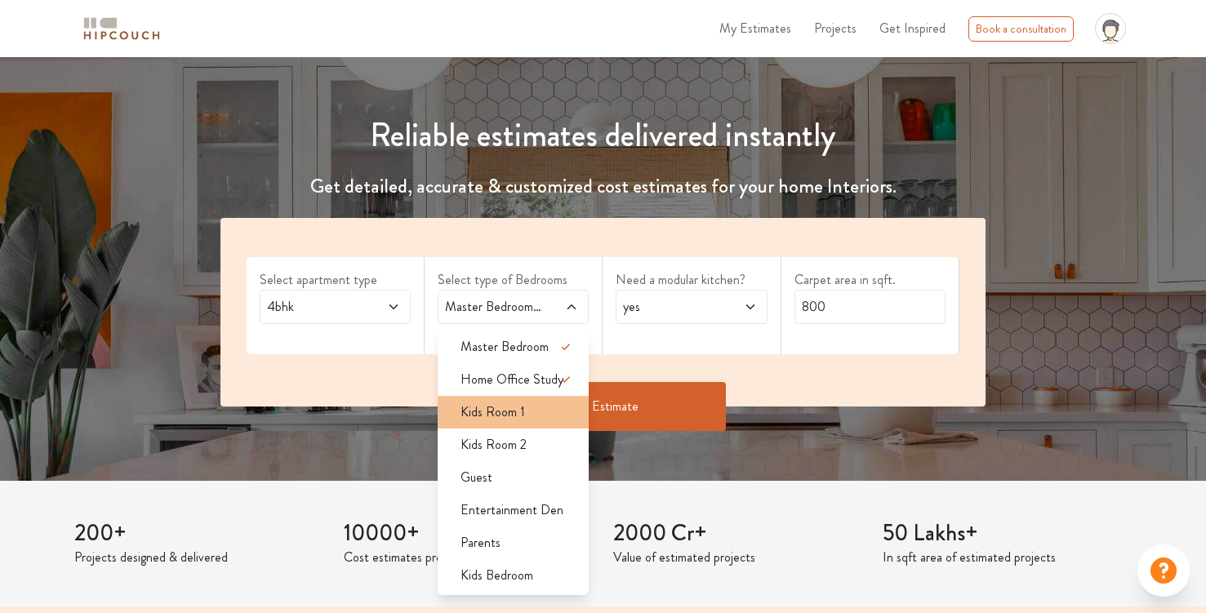
click at [523, 411] on span "Kids Room 1" at bounding box center [492, 413] width 64 height 20
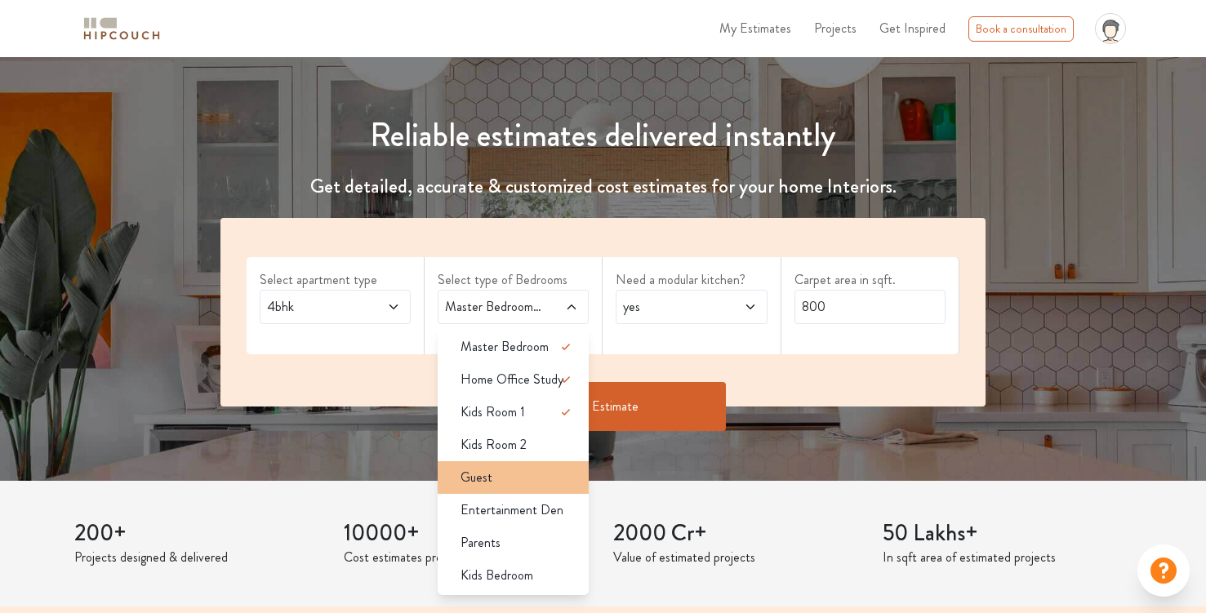
click at [513, 468] on div "Guest" at bounding box center [517, 478] width 141 height 20
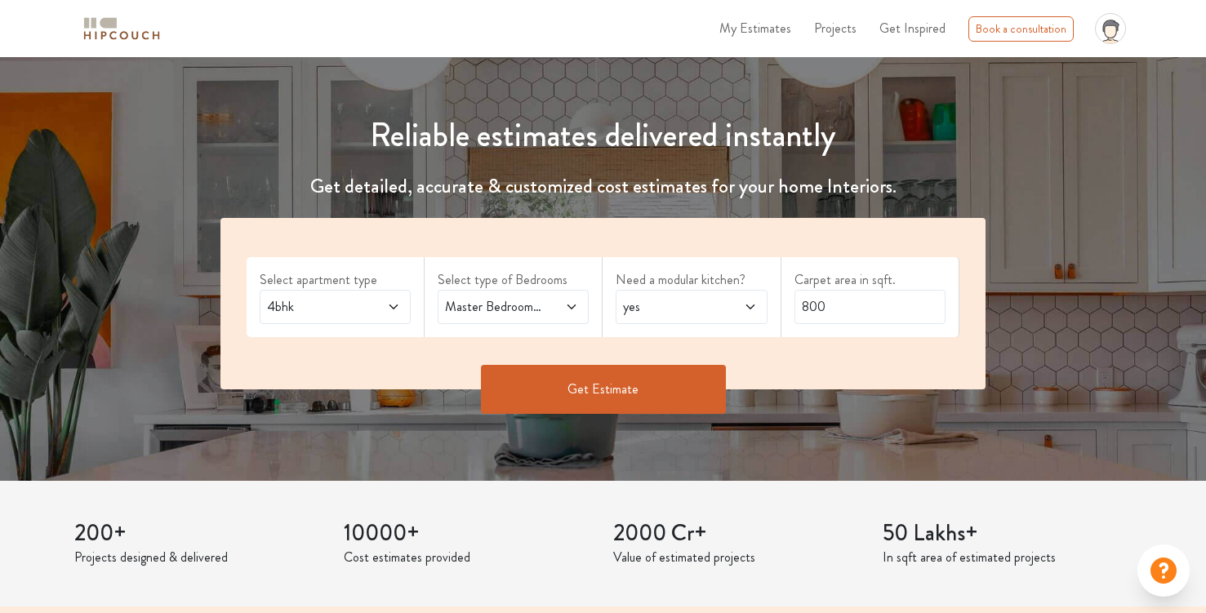
click at [718, 309] on span "yes" at bounding box center [671, 307] width 102 height 20
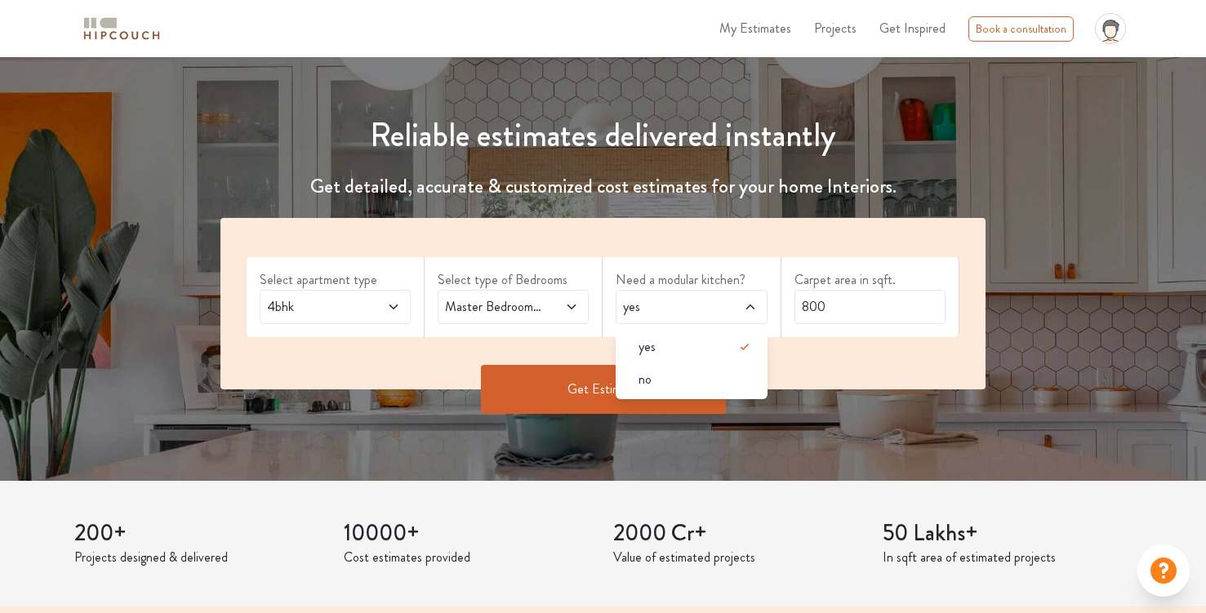
click at [811, 336] on div "Carpet area in sqft. 800" at bounding box center [870, 297] width 178 height 80
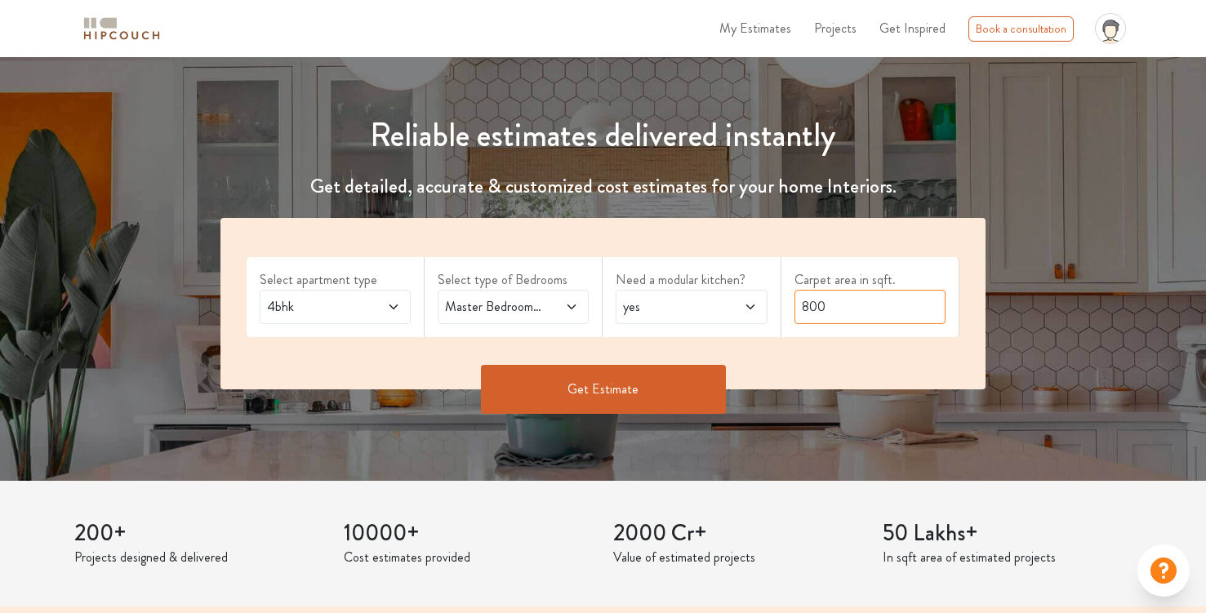
drag, startPoint x: 826, startPoint y: 308, endPoint x: 785, endPoint y: 305, distance: 41.7
click at [785, 305] on div "Carpet area in sqft. 800" at bounding box center [870, 297] width 178 height 80
type input "3200"
click at [599, 391] on button "Get Estimate" at bounding box center [603, 389] width 245 height 49
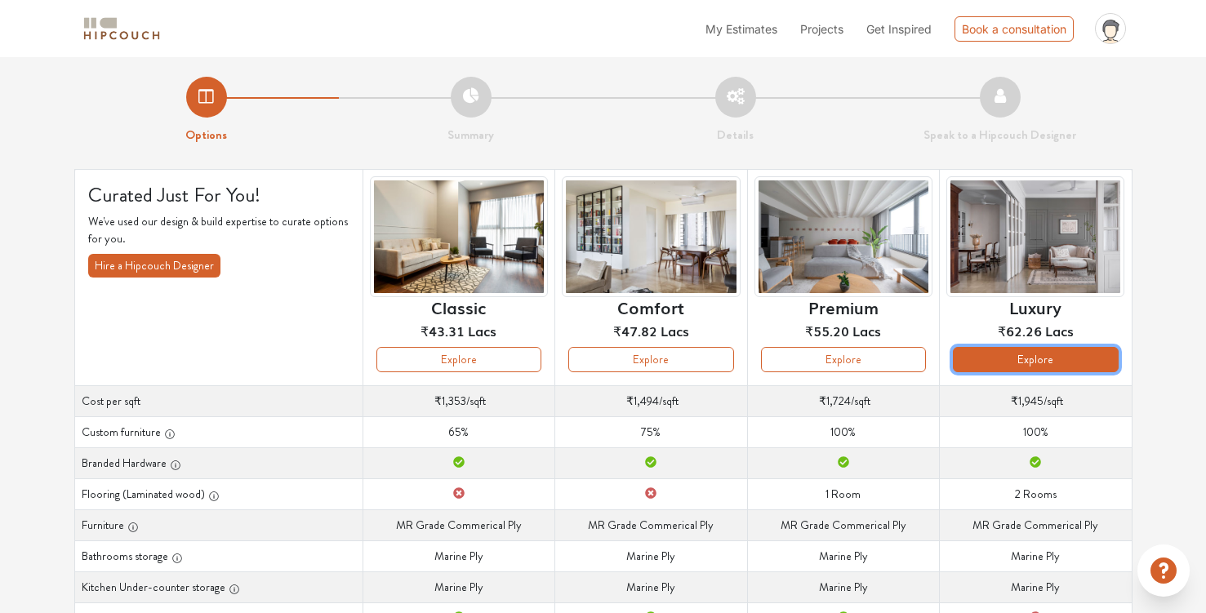
click at [997, 356] on button "Explore" at bounding box center [1035, 359] width 165 height 25
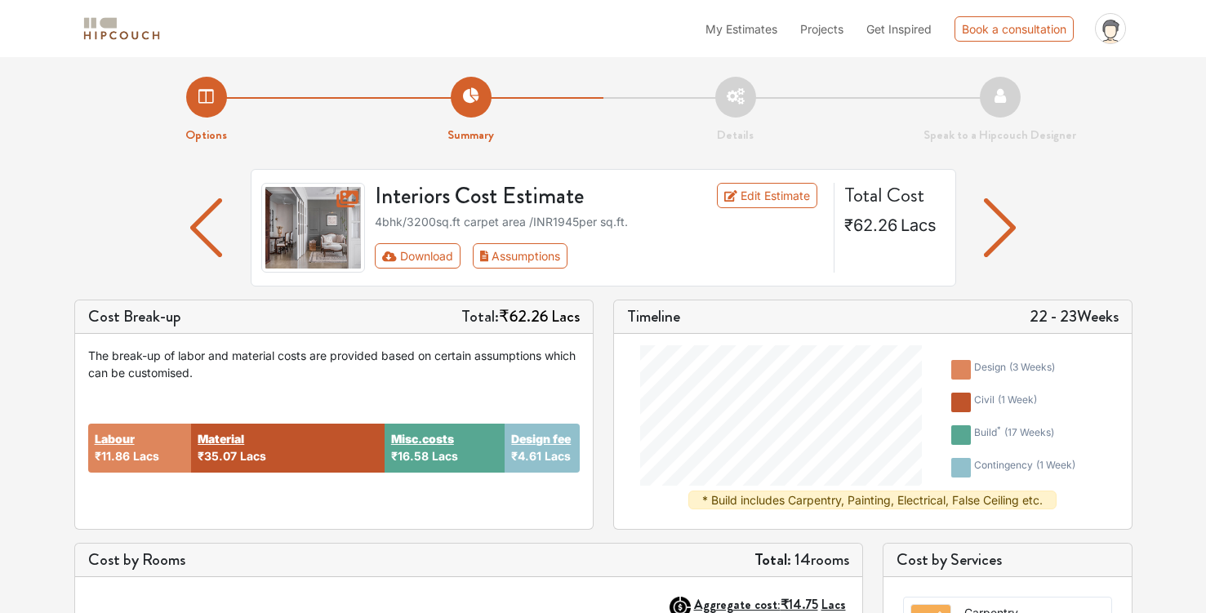
click at [1007, 229] on img "button" at bounding box center [1000, 227] width 32 height 59
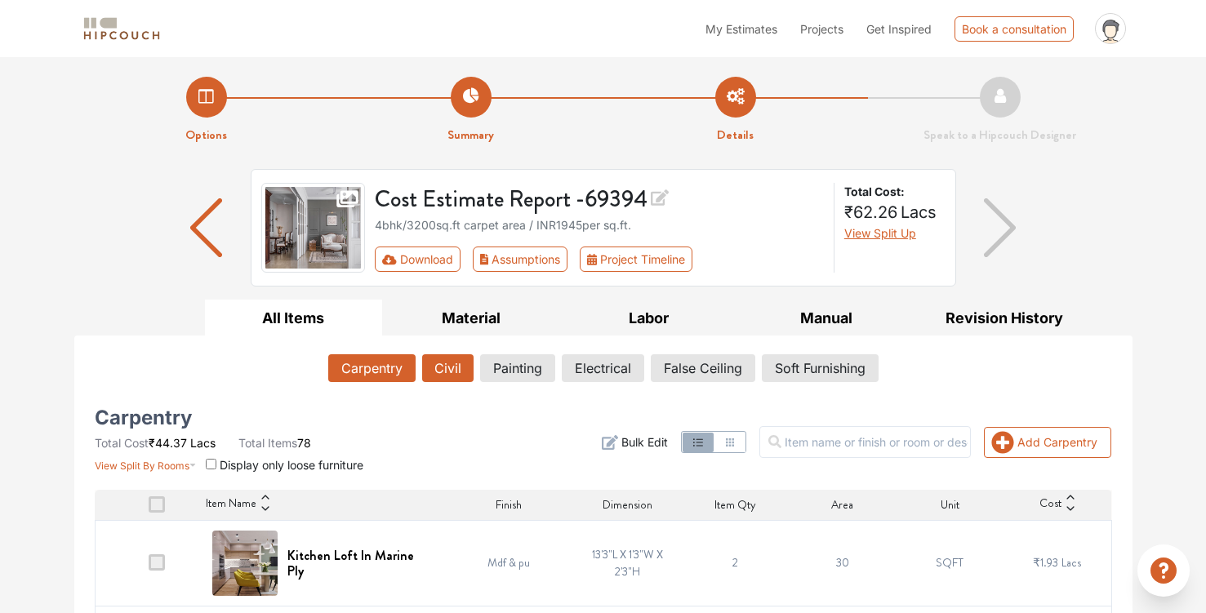
click at [451, 363] on button "Civil" at bounding box center [447, 368] width 51 height 28
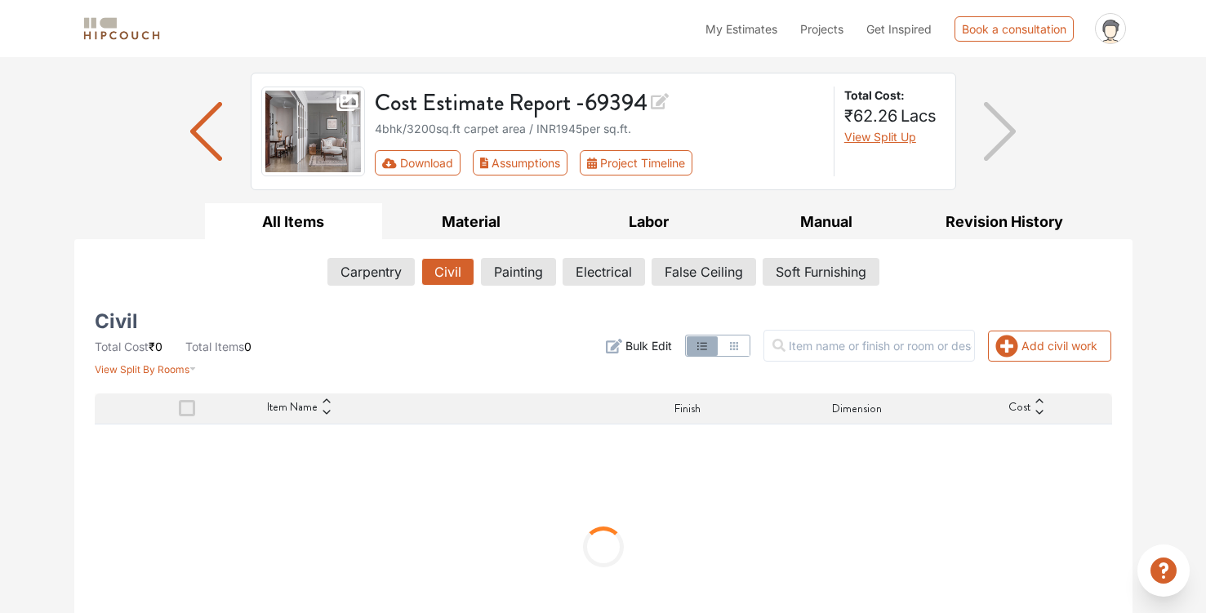
scroll to position [108, 0]
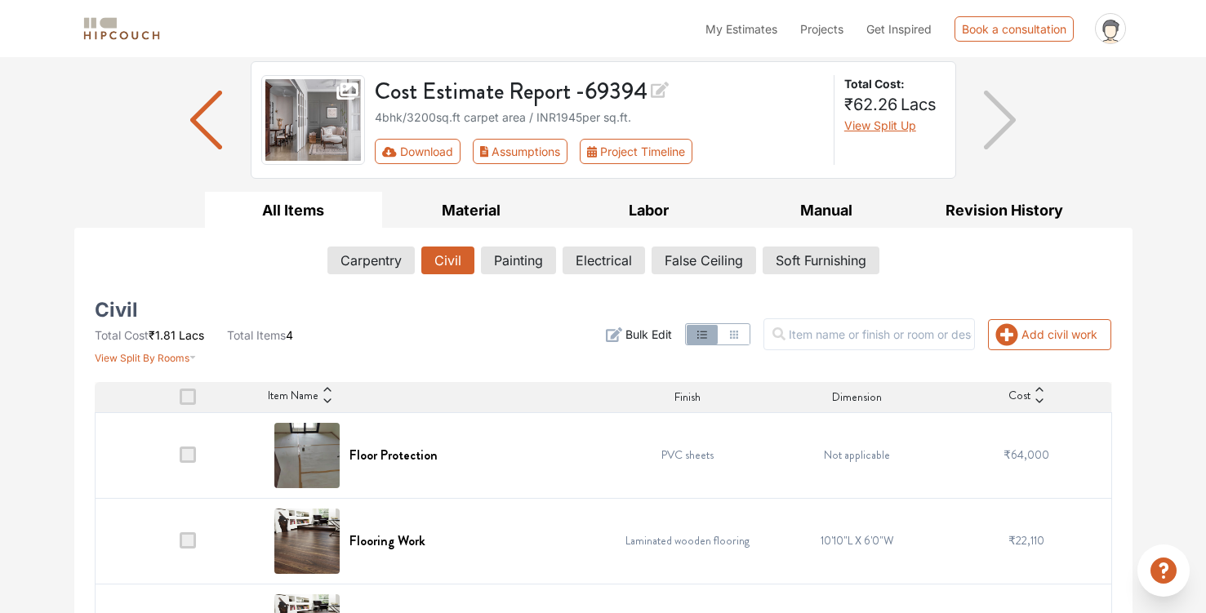
click at [1004, 134] on img "button" at bounding box center [1000, 120] width 32 height 59
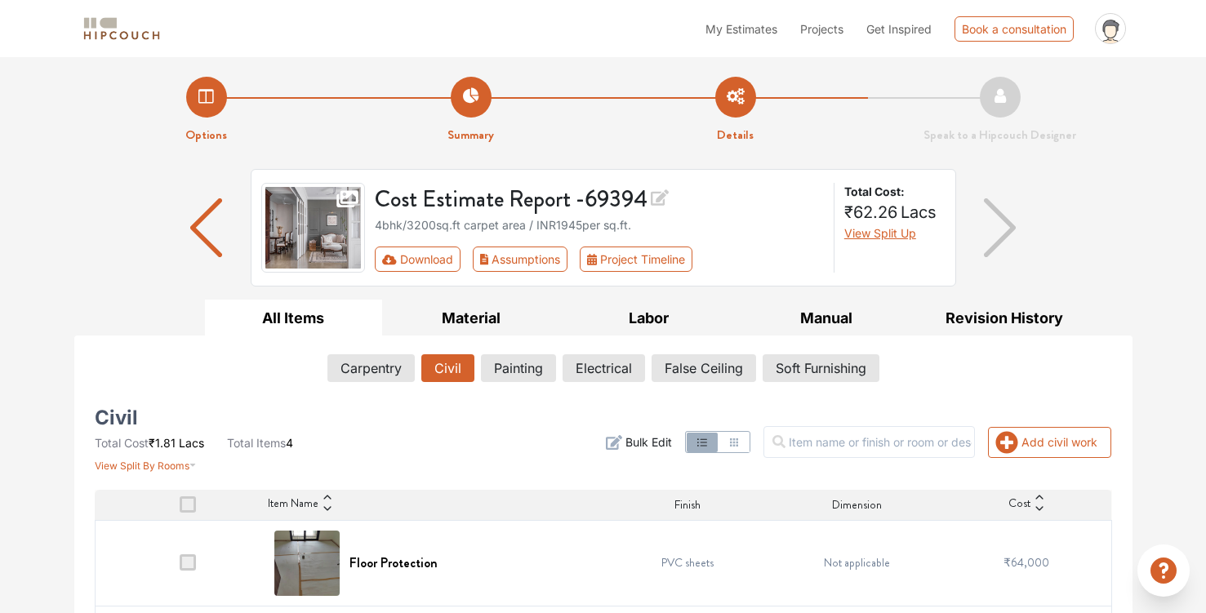
scroll to position [215, 0]
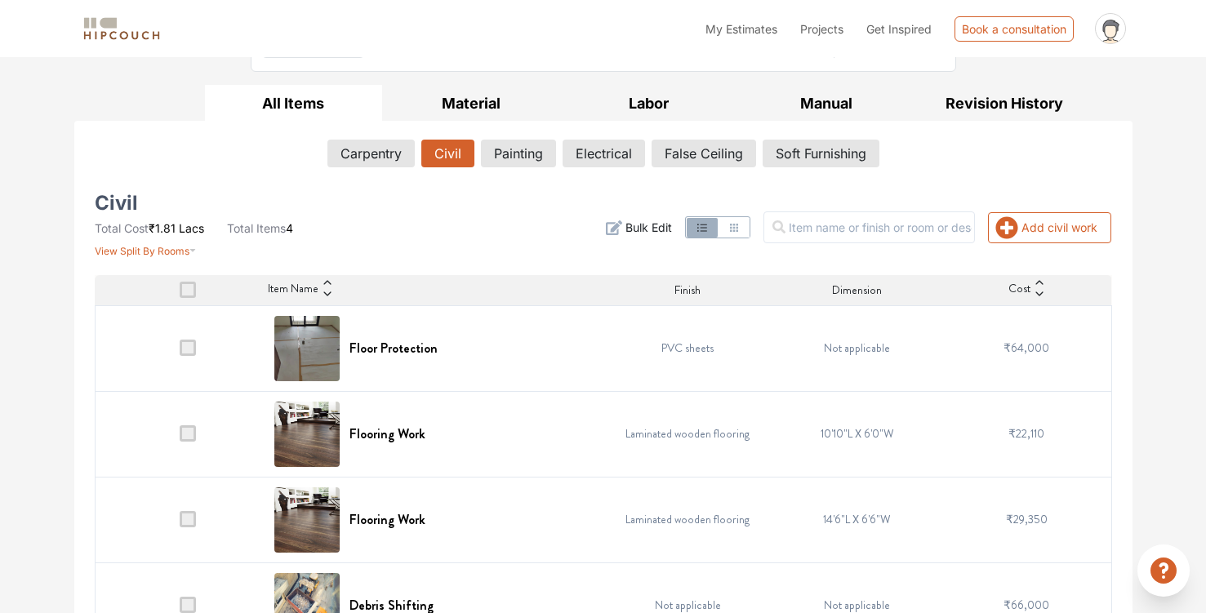
click at [191, 291] on span at bounding box center [188, 290] width 16 height 16
click at [180, 294] on input "checkbox" at bounding box center [180, 294] width 0 height 0
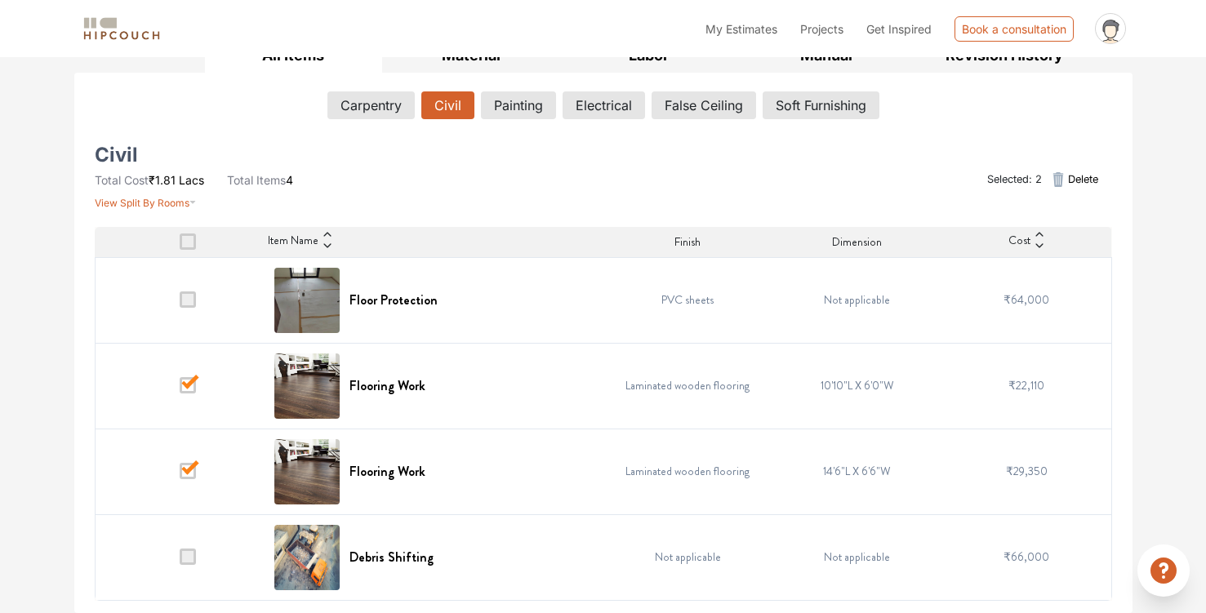
scroll to position [0, 0]
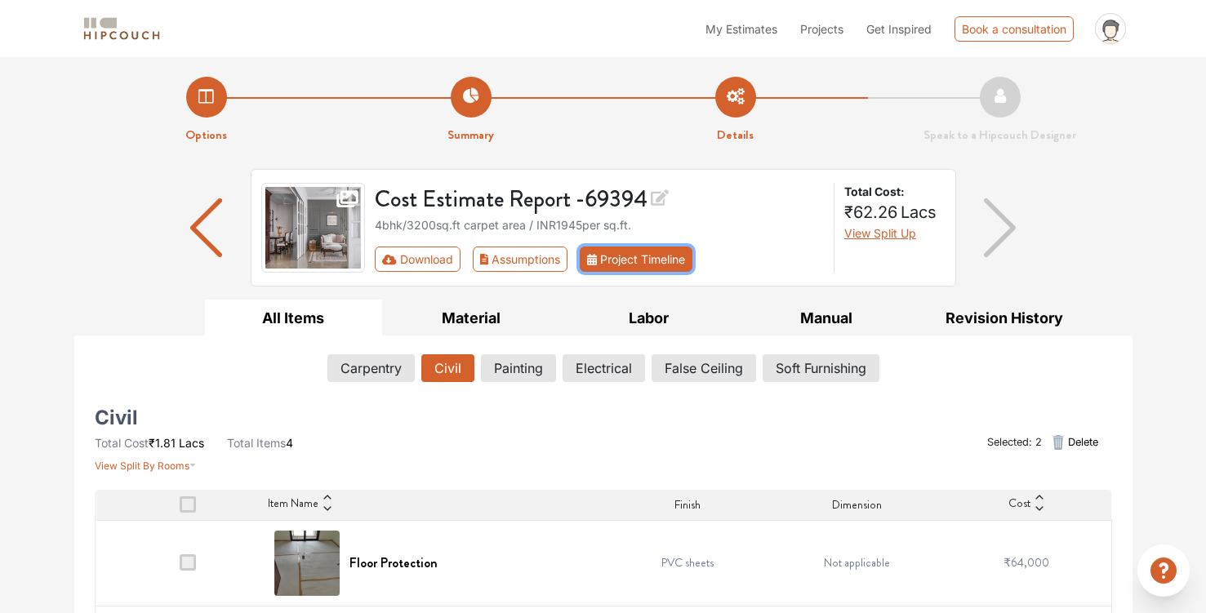
click at [632, 269] on button "Project Timeline" at bounding box center [636, 259] width 113 height 25
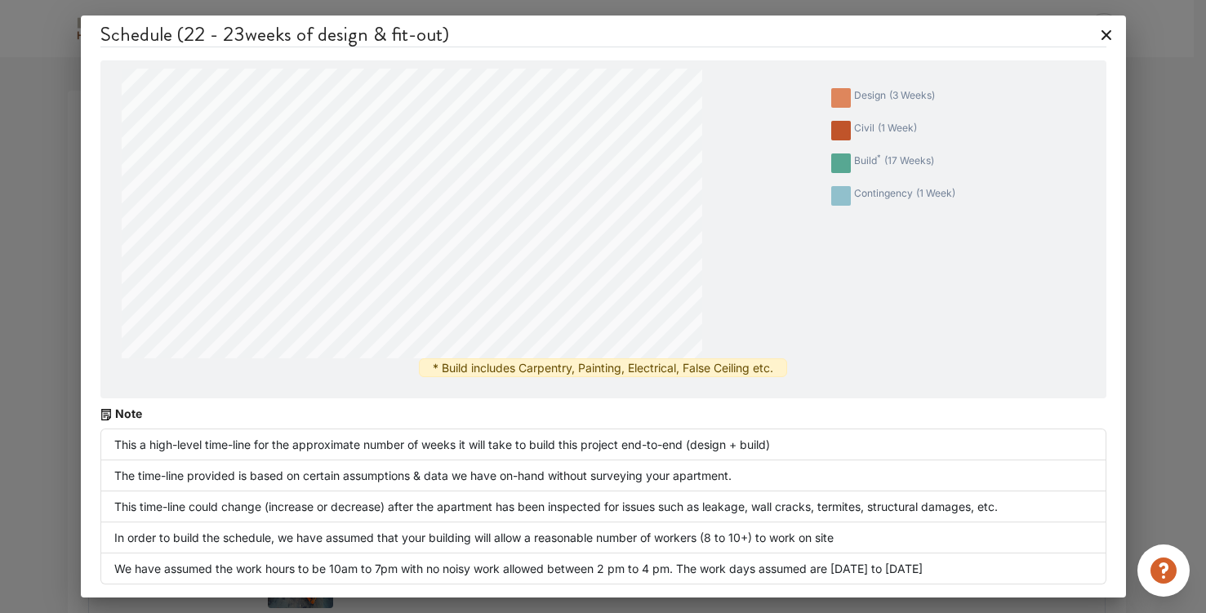
scroll to position [264, 0]
click at [1104, 34] on icon at bounding box center [1106, 35] width 10 height 10
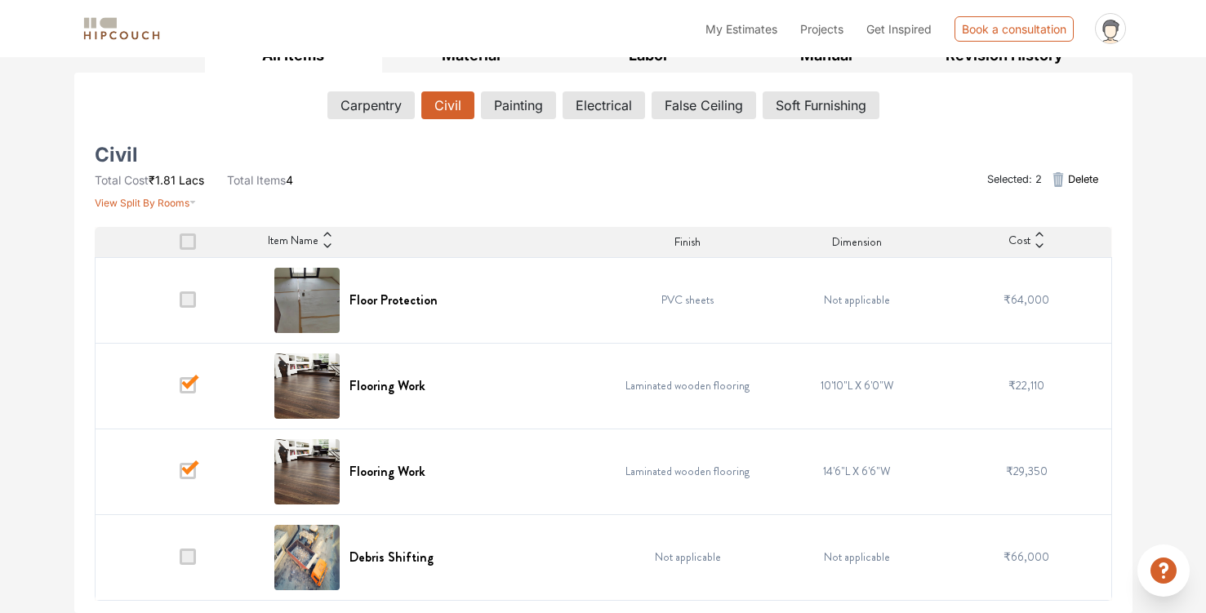
scroll to position [0, 0]
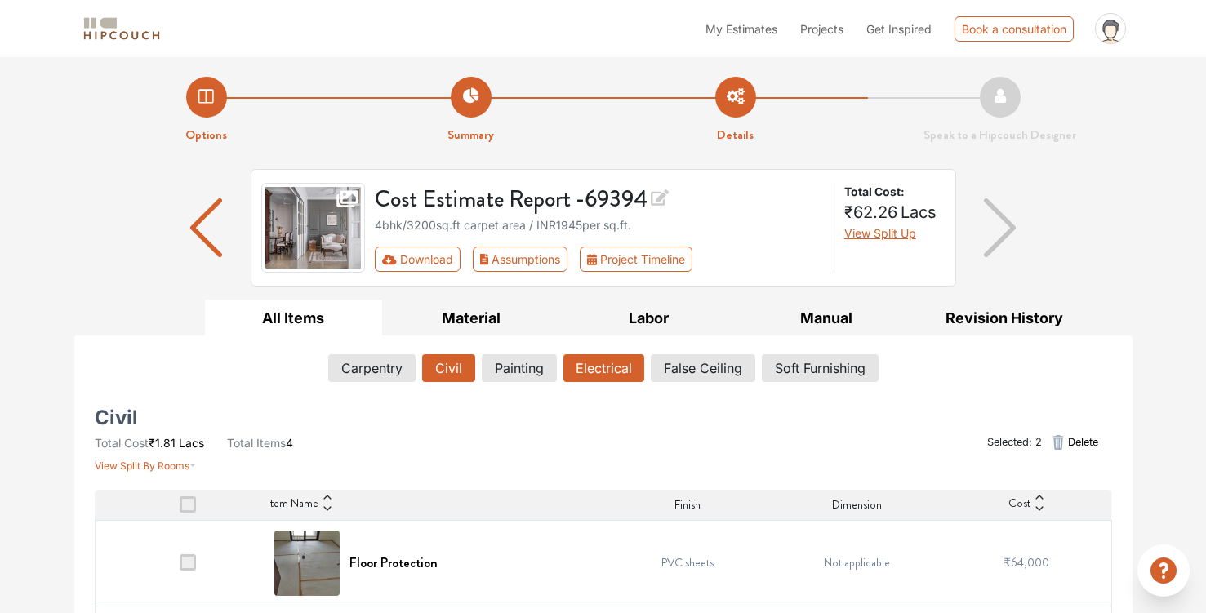
click at [610, 372] on button "Electrical" at bounding box center [603, 368] width 81 height 28
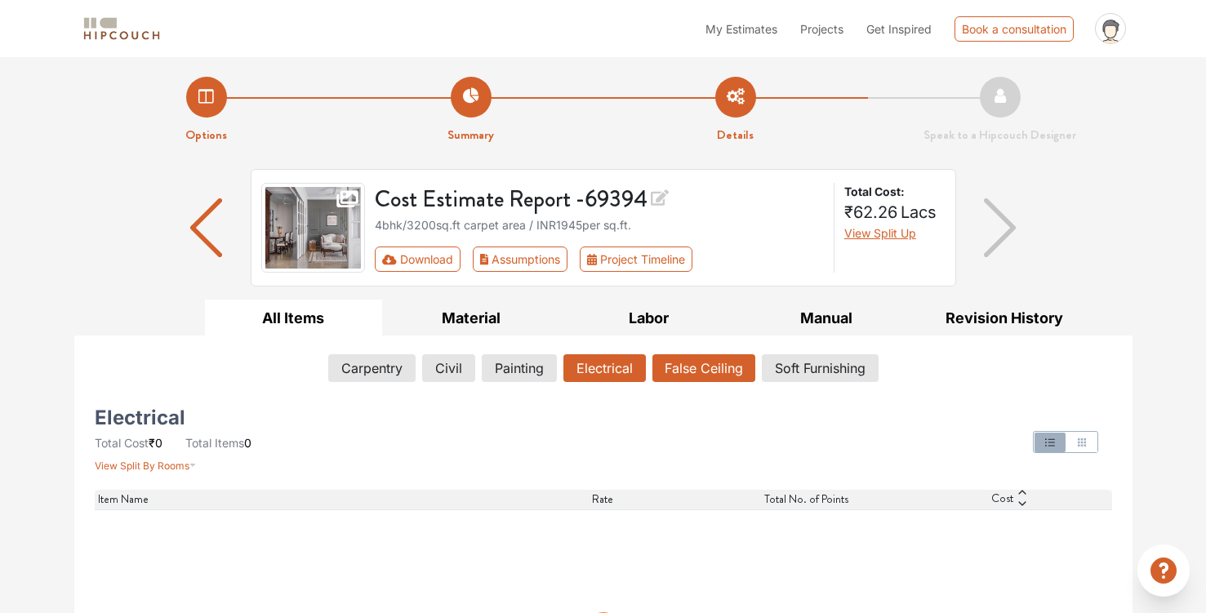
click at [687, 379] on button "False Ceiling" at bounding box center [703, 368] width 103 height 28
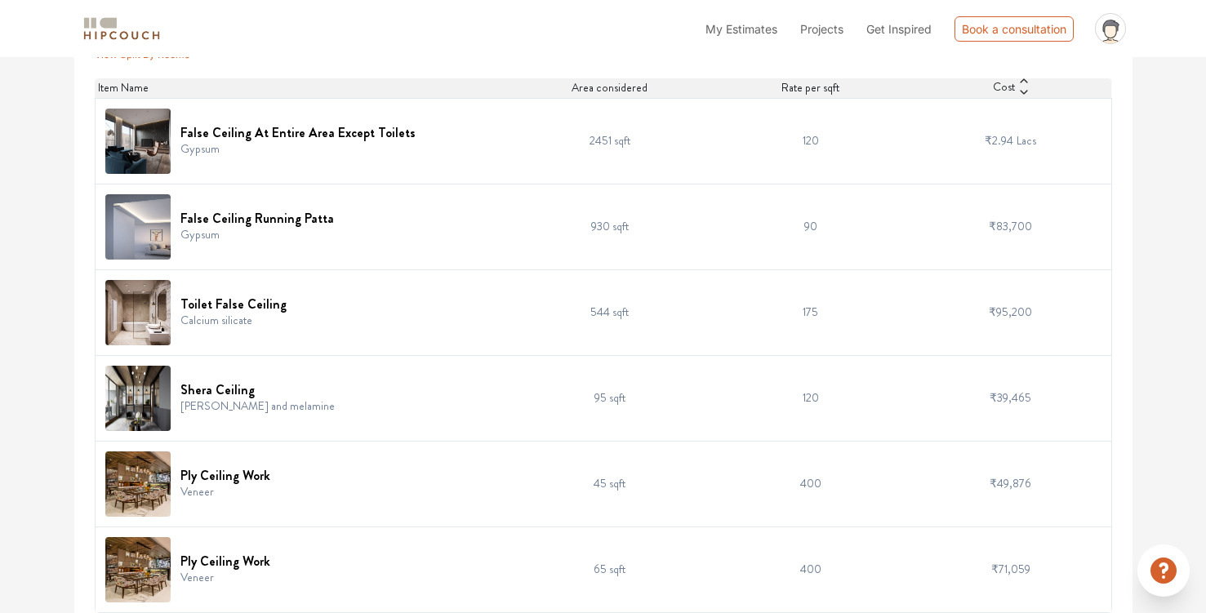
scroll to position [425, 0]
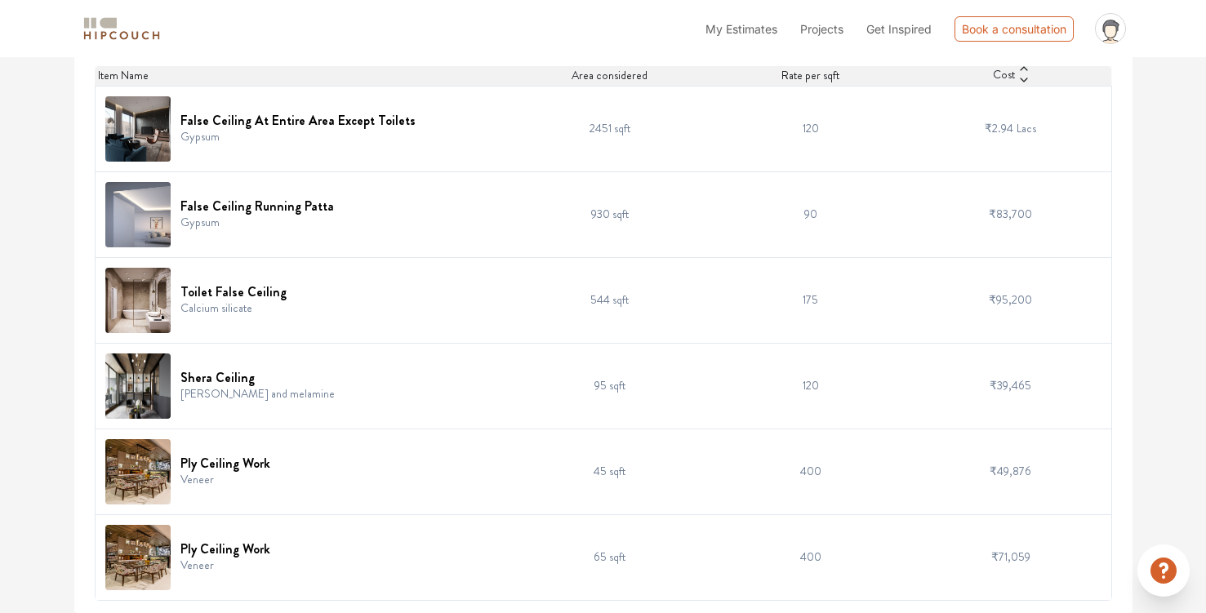
click at [141, 386] on img at bounding box center [137, 386] width 65 height 65
click at [135, 460] on img at bounding box center [137, 471] width 65 height 65
